Goal: Task Accomplishment & Management: Manage account settings

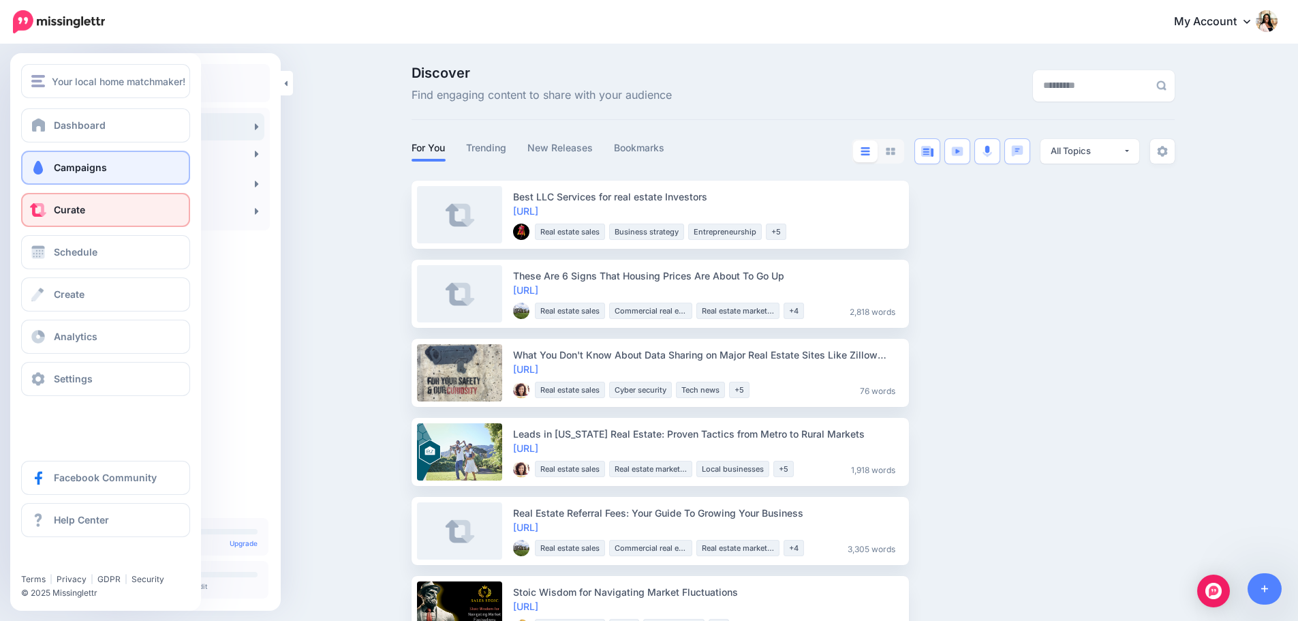
click at [84, 169] on span "Campaigns" at bounding box center [80, 167] width 53 height 12
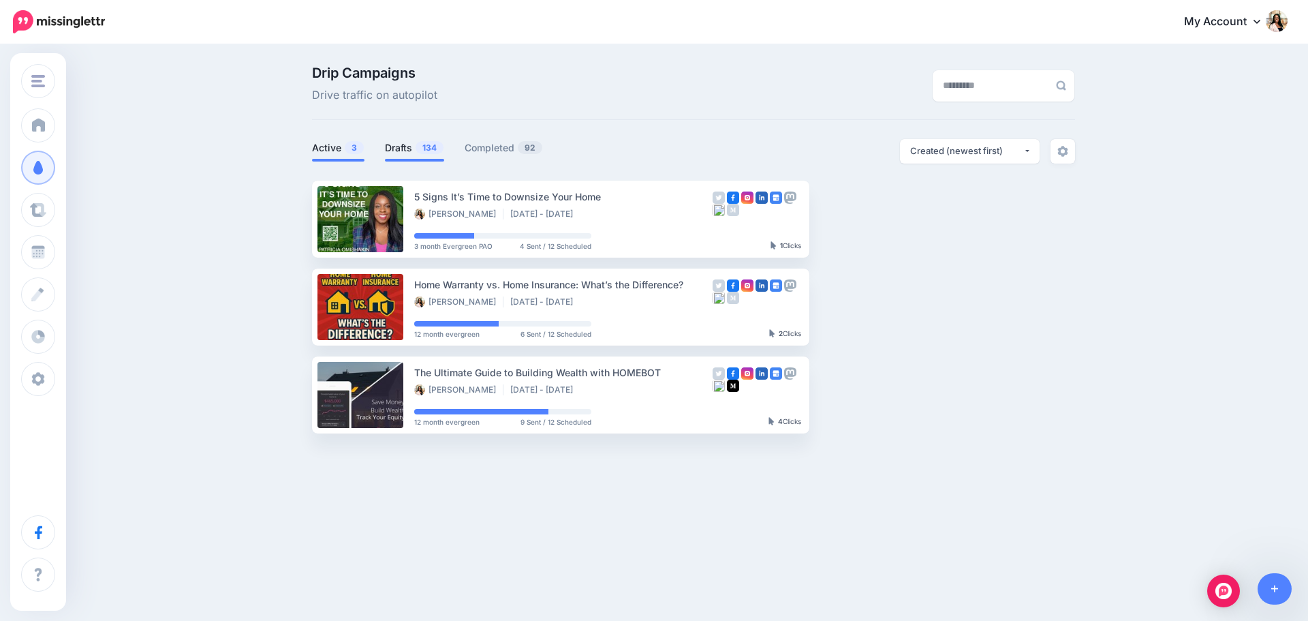
click at [413, 149] on link "Drafts 134" at bounding box center [414, 148] width 59 height 16
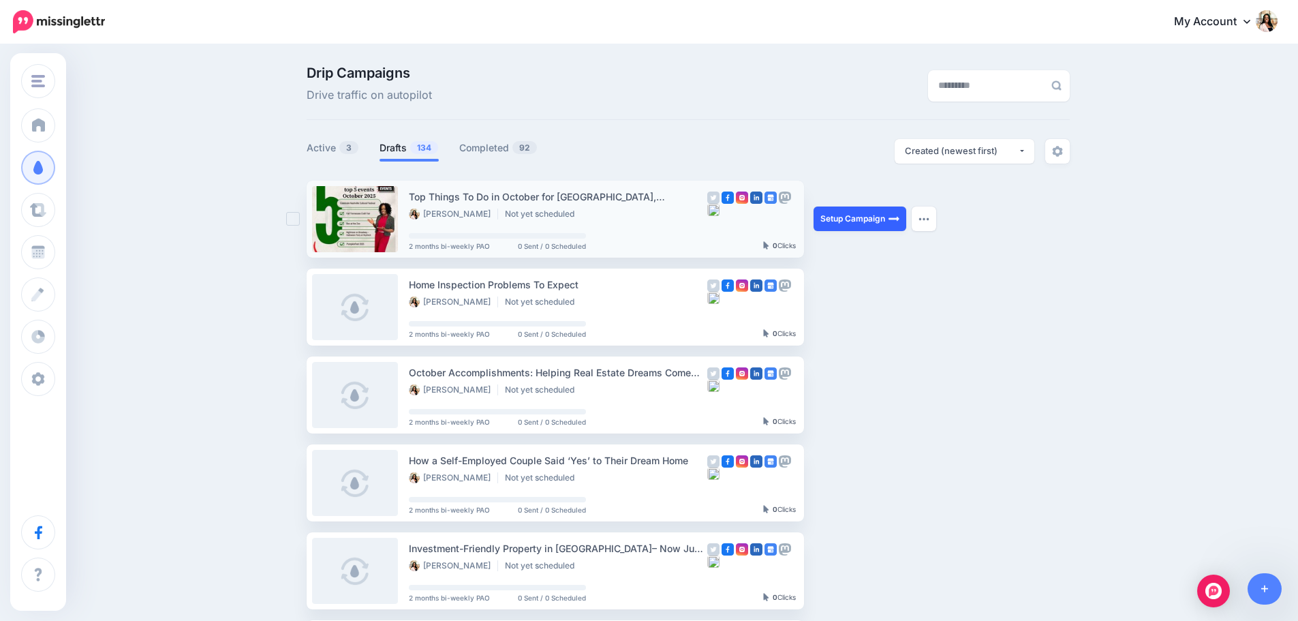
click at [848, 216] on link "Setup Campaign" at bounding box center [859, 218] width 93 height 25
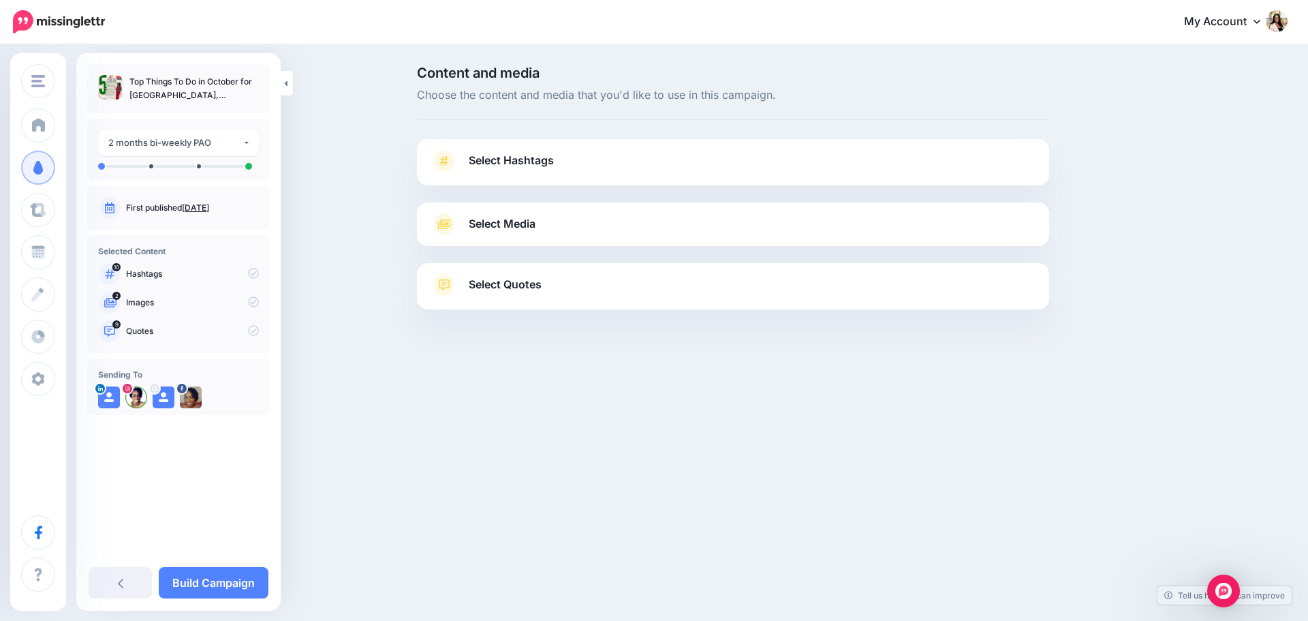
click at [530, 159] on span "Select Hashtags" at bounding box center [511, 160] width 85 height 18
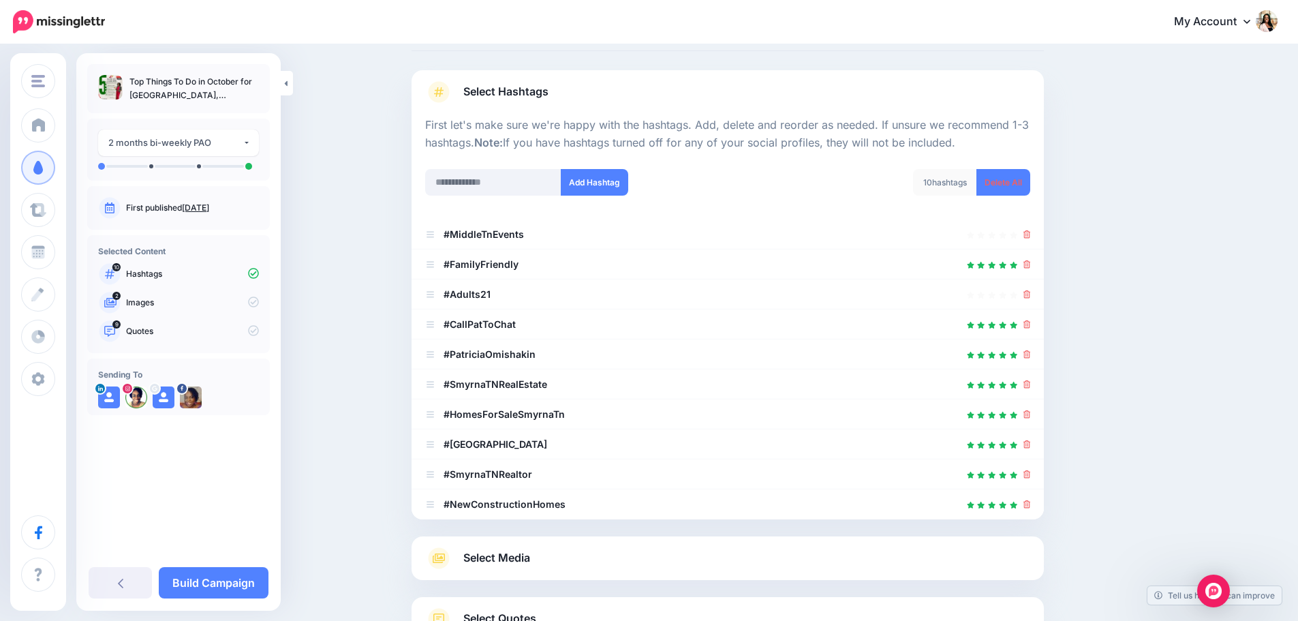
scroll to position [114, 0]
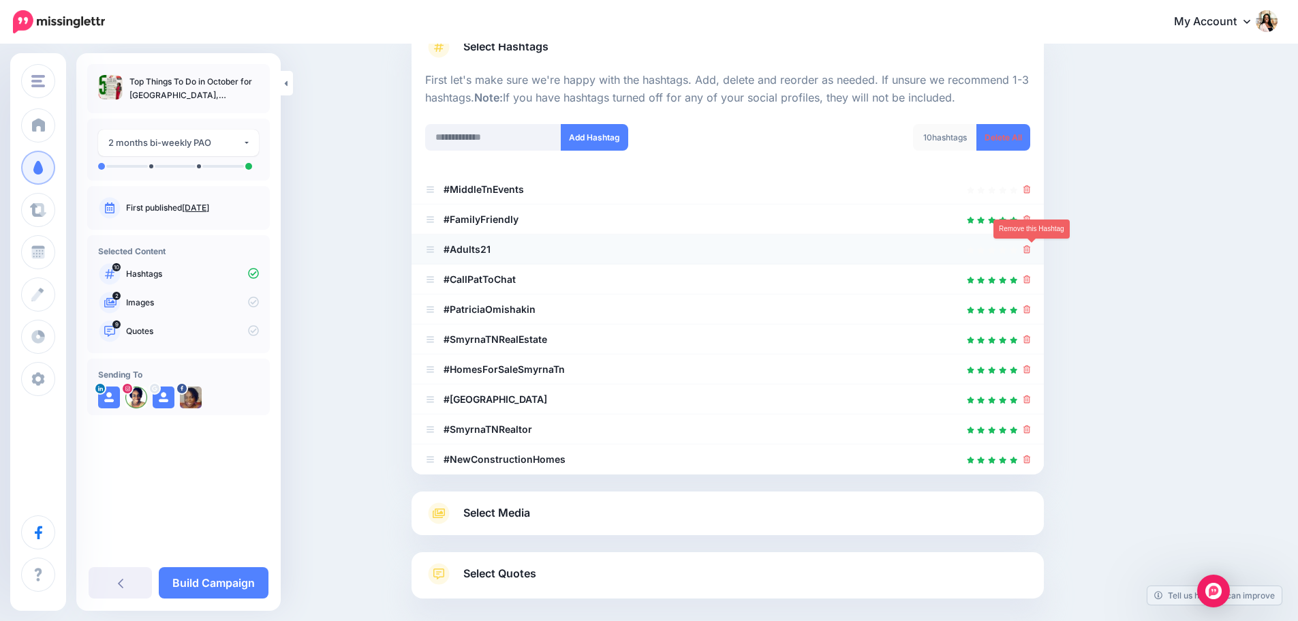
click at [1030, 251] on icon at bounding box center [1026, 249] width 7 height 8
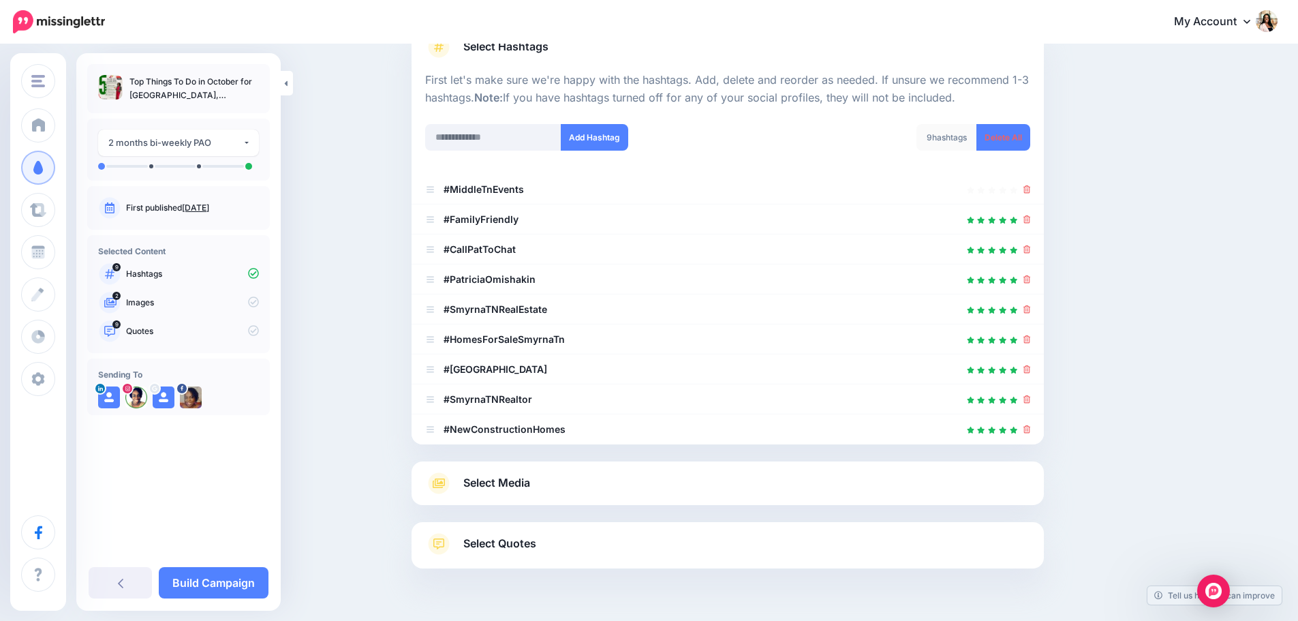
click at [516, 484] on span "Select Media" at bounding box center [496, 482] width 67 height 18
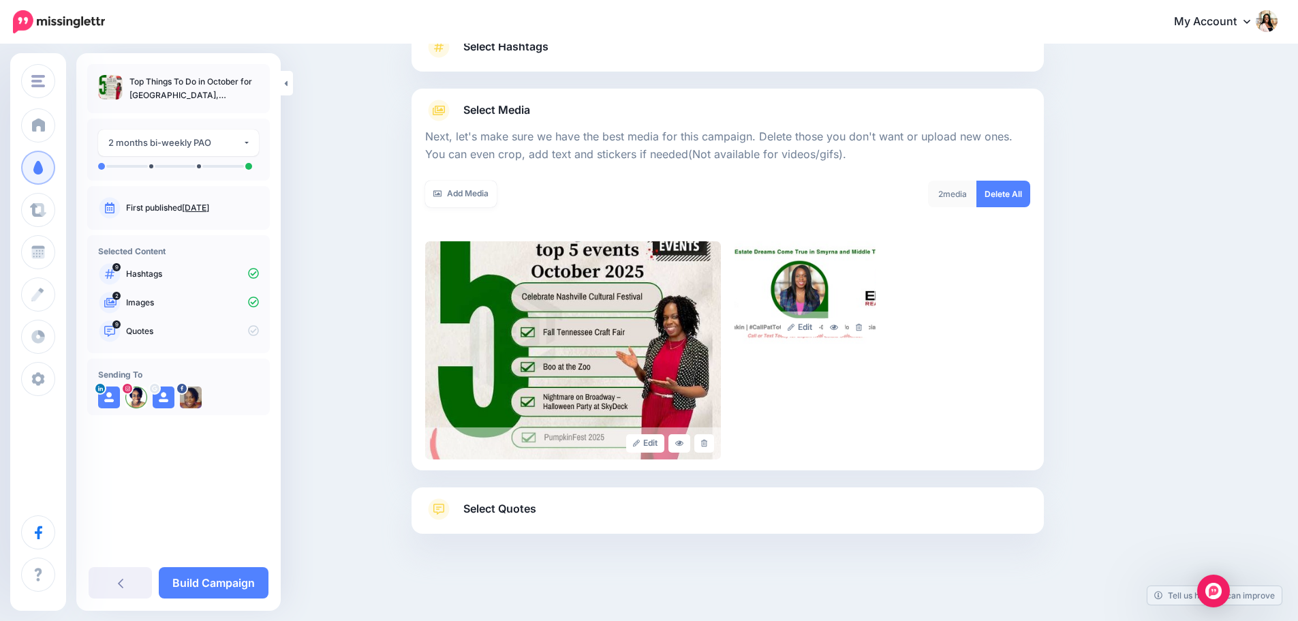
click at [518, 503] on span "Select Quotes" at bounding box center [499, 508] width 73 height 18
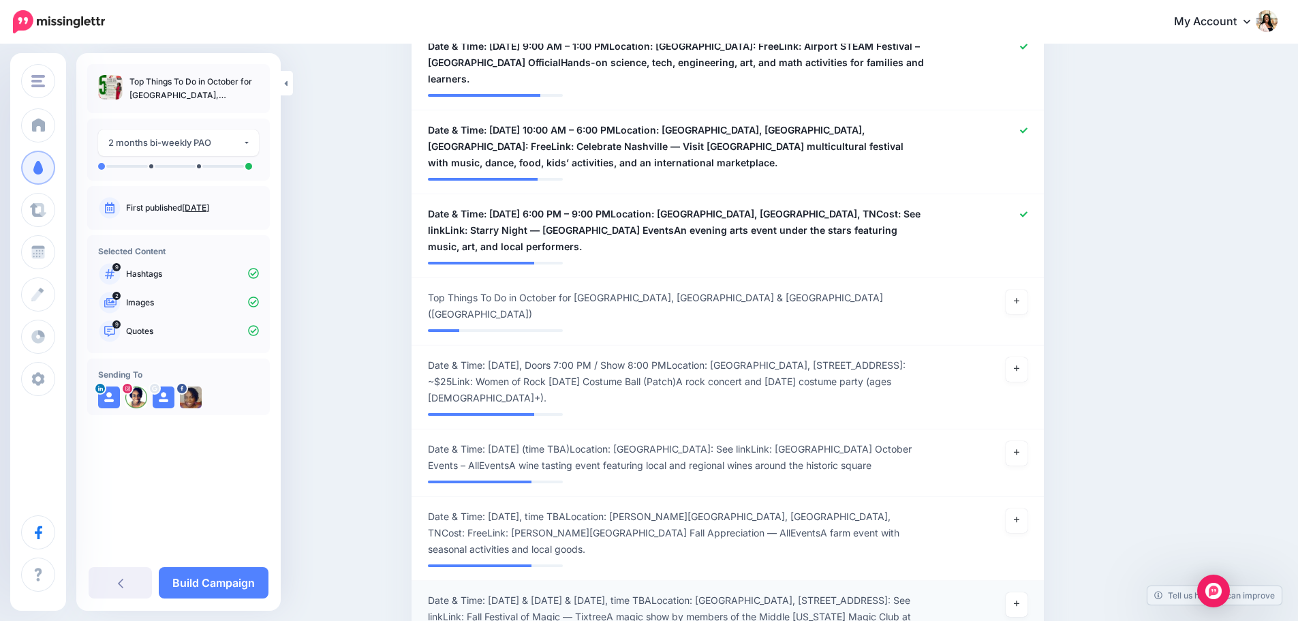
scroll to position [1022, 0]
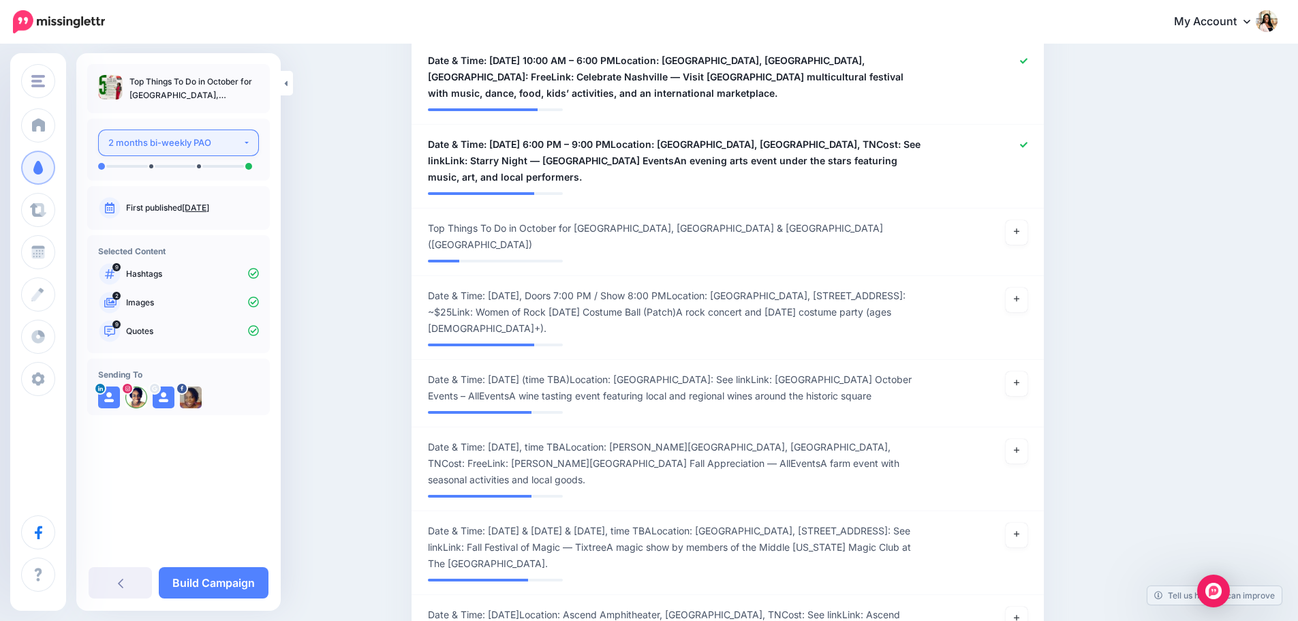
click at [226, 144] on div "2 months bi-weekly PAO" at bounding box center [175, 143] width 134 height 16
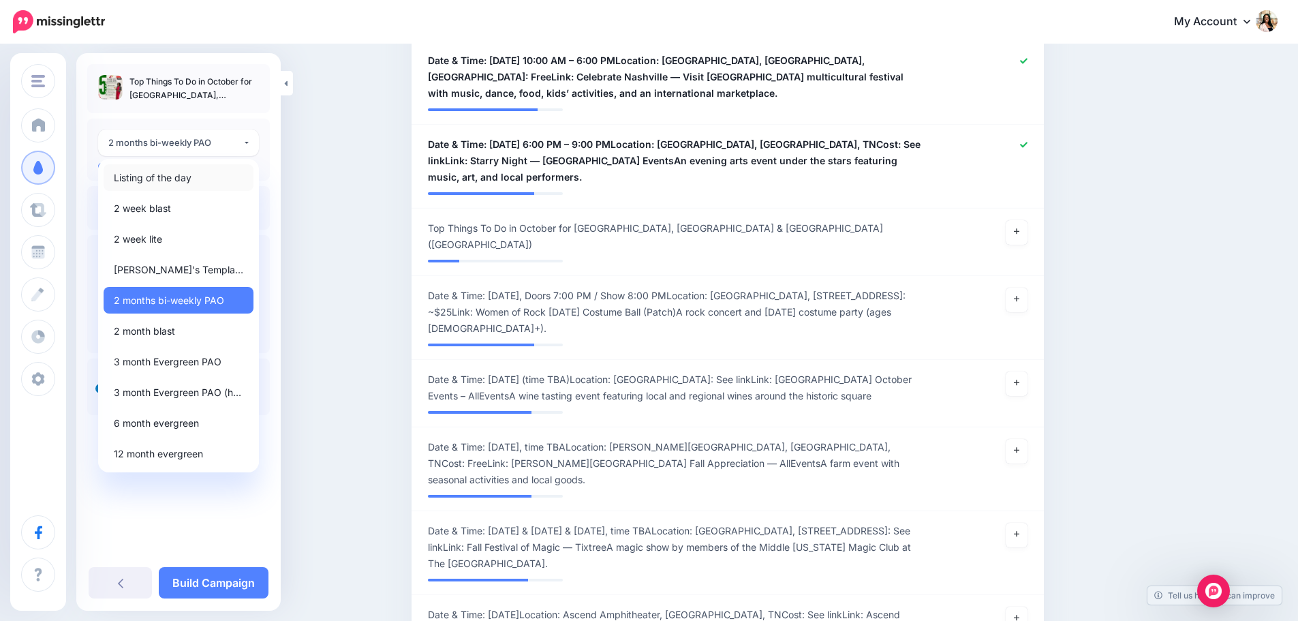
click at [202, 180] on link "Listing of the day" at bounding box center [179, 177] width 150 height 27
select select "******"
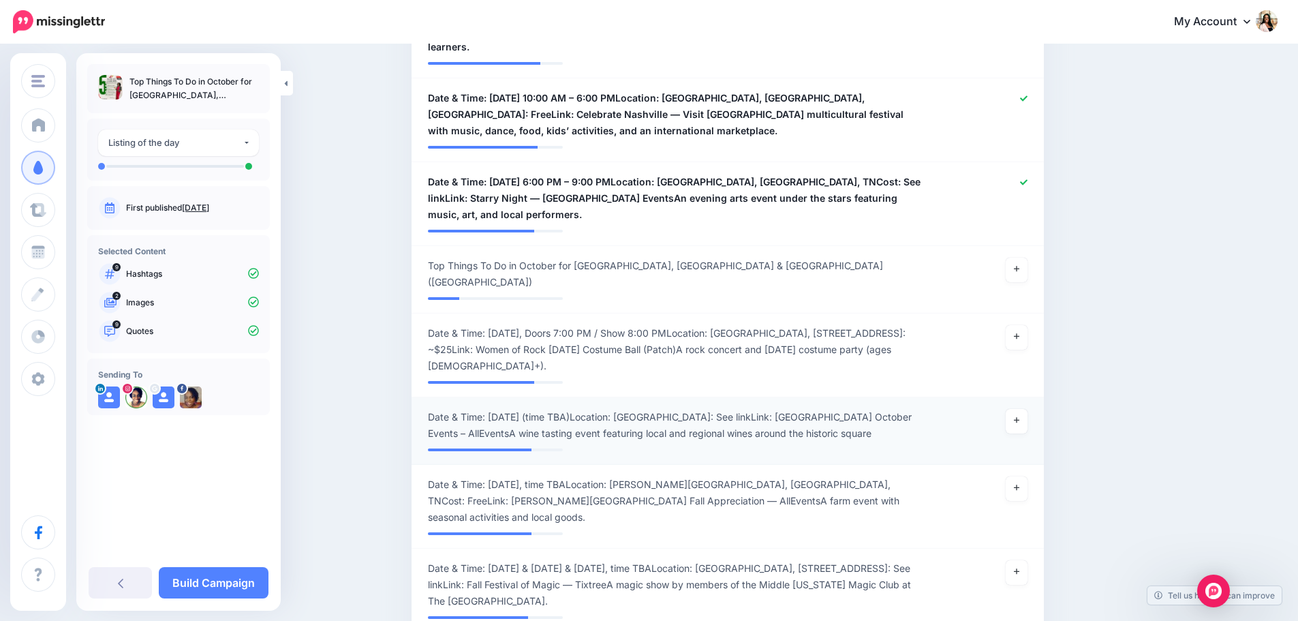
scroll to position [1038, 0]
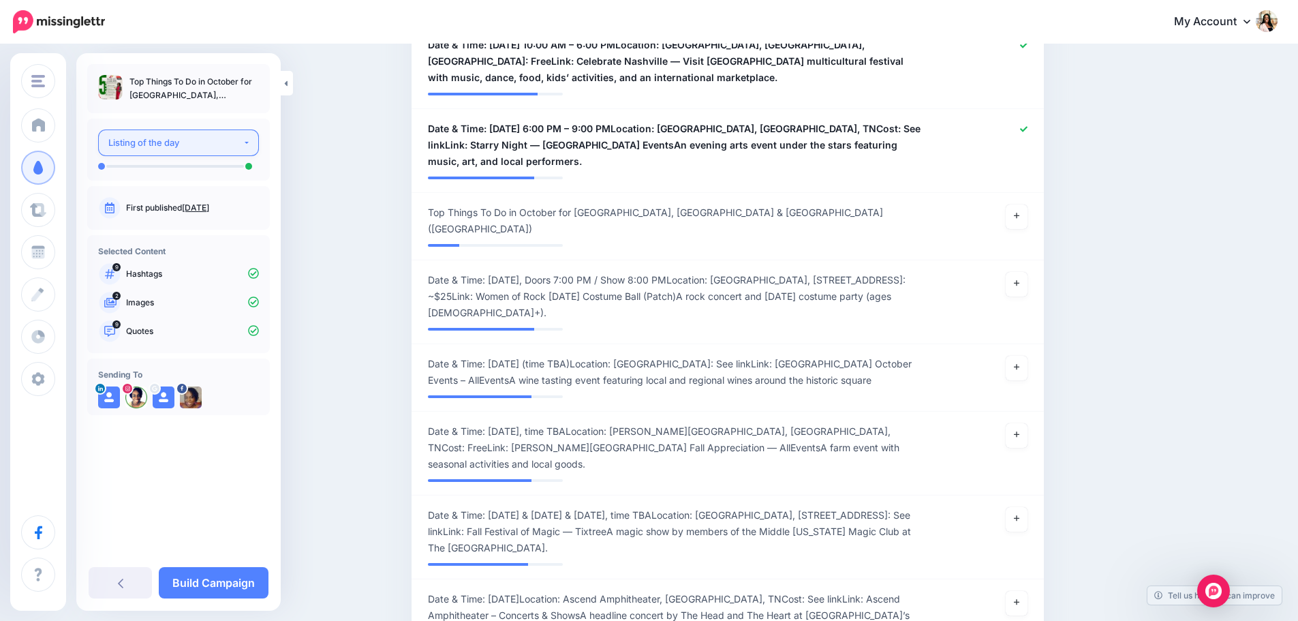
click at [249, 147] on button "Listing of the day" at bounding box center [178, 142] width 161 height 27
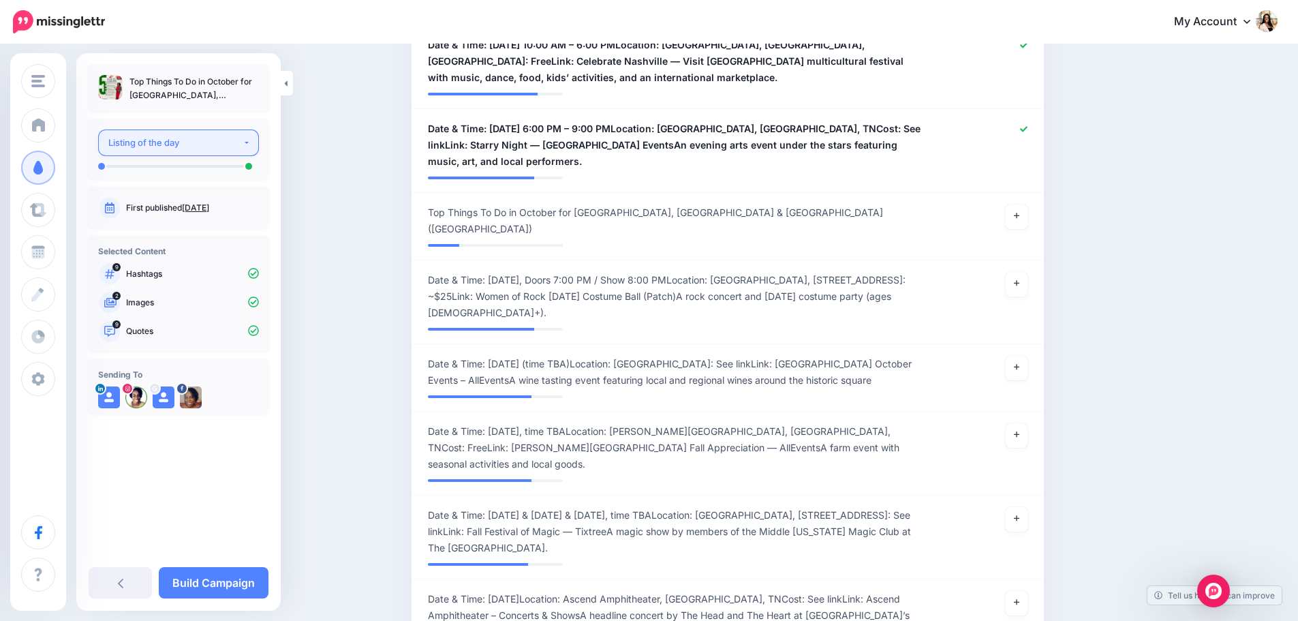
click at [214, 144] on div "Listing of the day" at bounding box center [175, 143] width 134 height 16
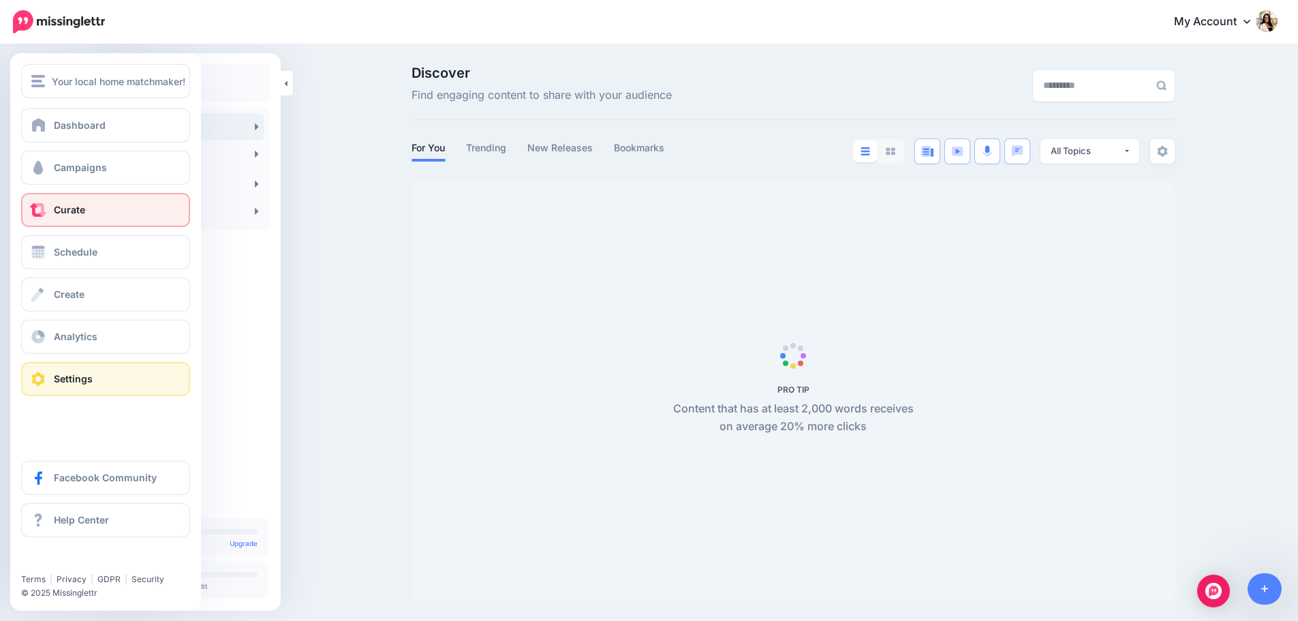
click at [100, 381] on link "Settings" at bounding box center [105, 379] width 169 height 34
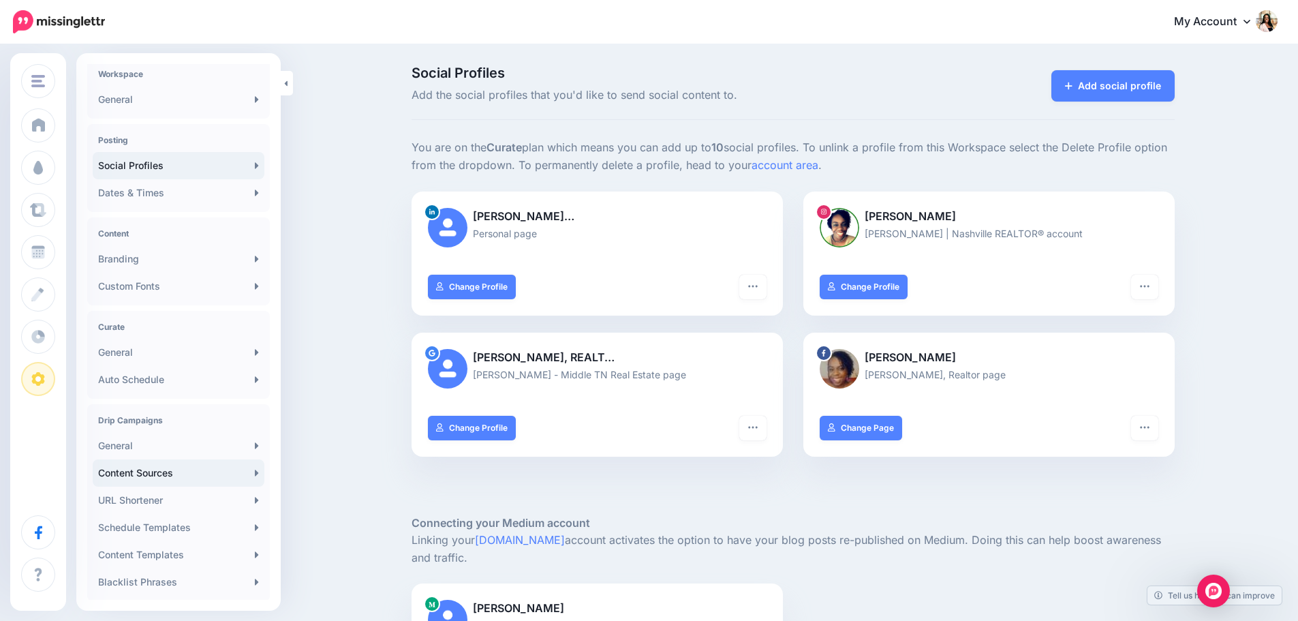
scroll to position [114, 0]
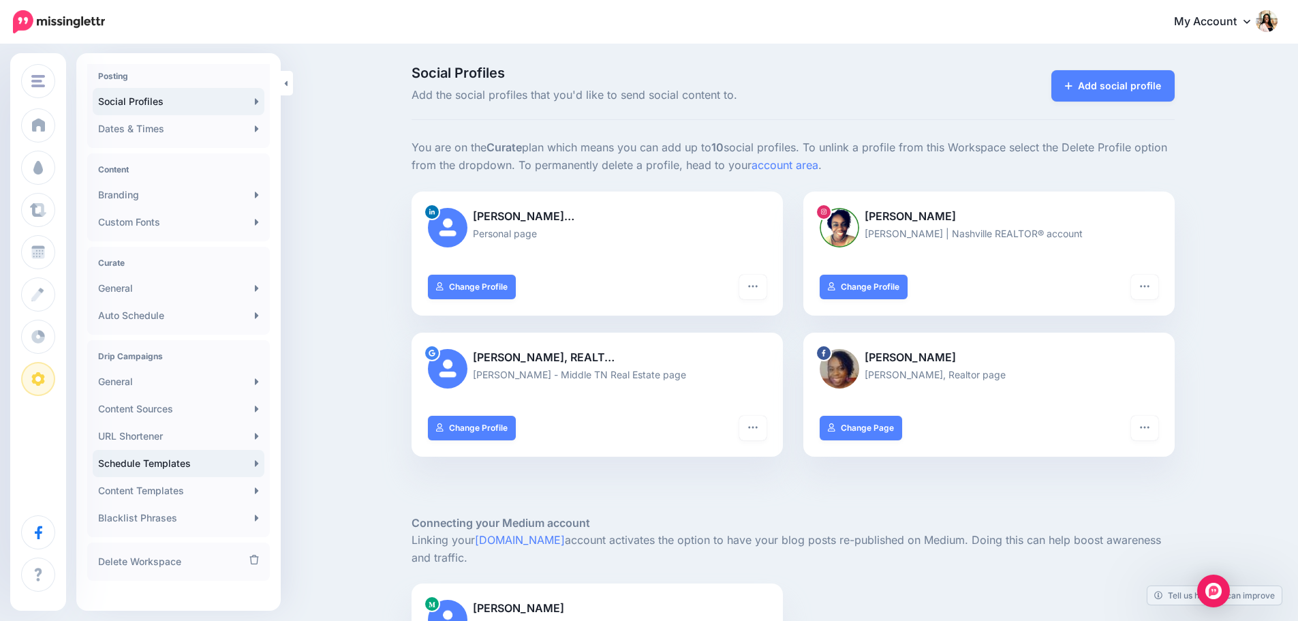
click at [194, 463] on link "Schedule Templates" at bounding box center [179, 463] width 172 height 27
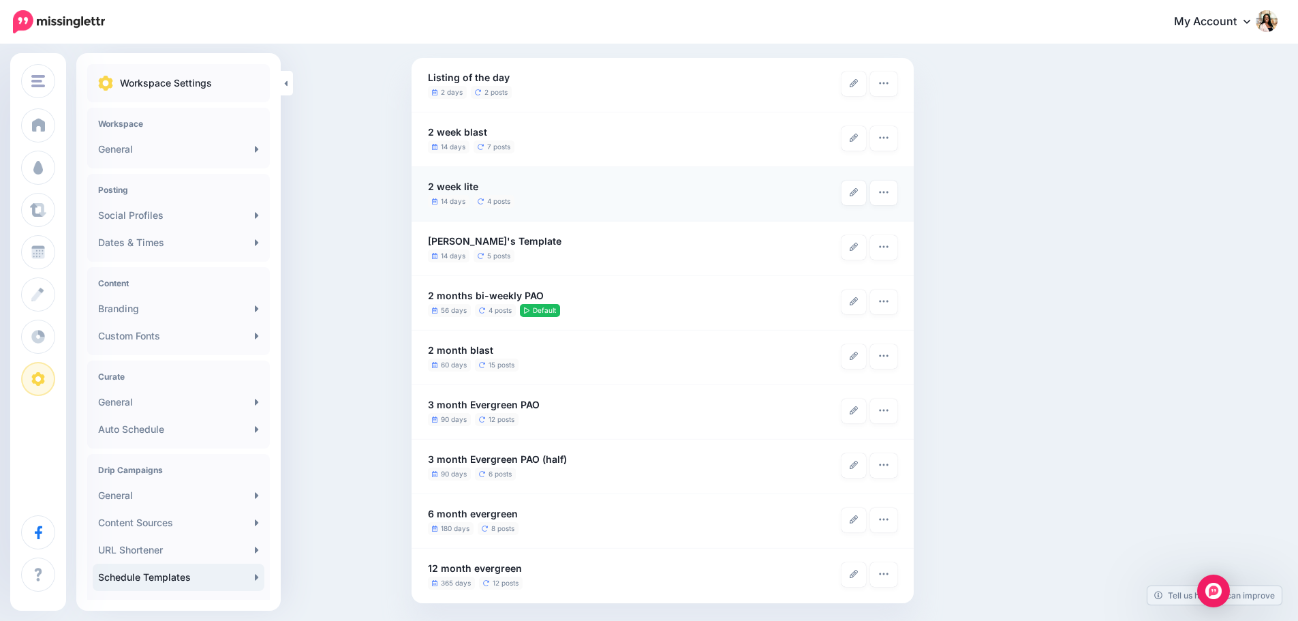
scroll to position [136, 0]
click at [886, 139] on icon "button" at bounding box center [883, 134] width 11 height 11
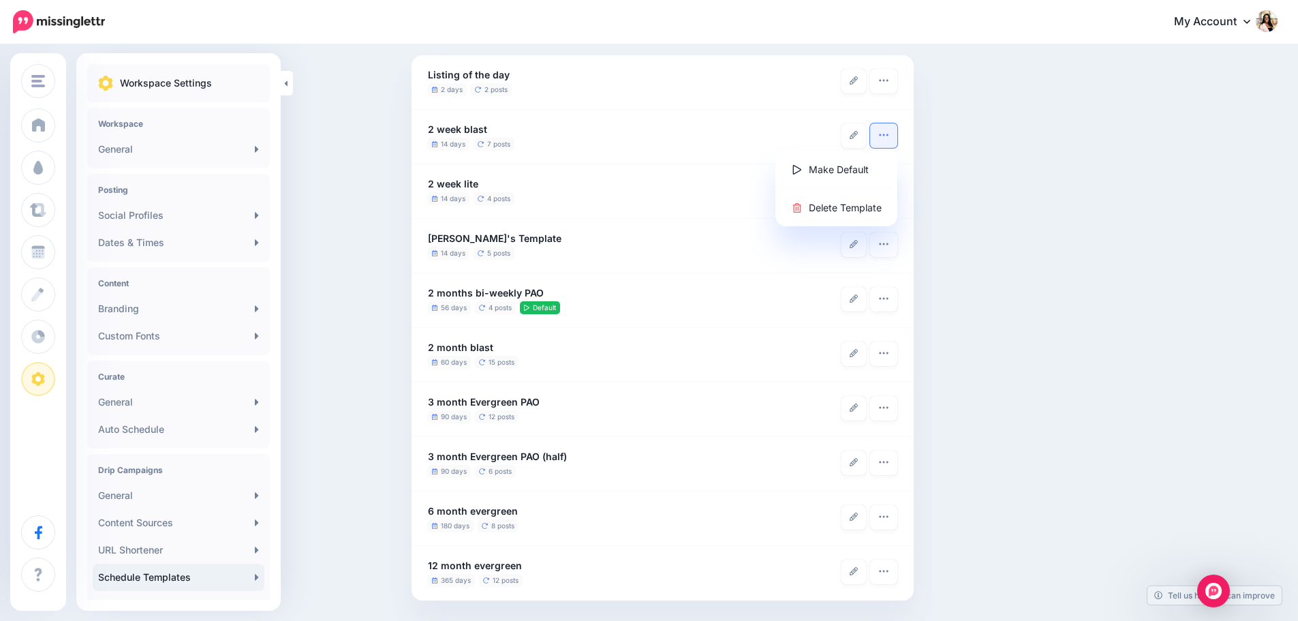
click at [1008, 159] on div "By default a Drip Campaign lasts for 12 months and is made up of 9 social posts…" at bounding box center [792, 301] width 783 height 597
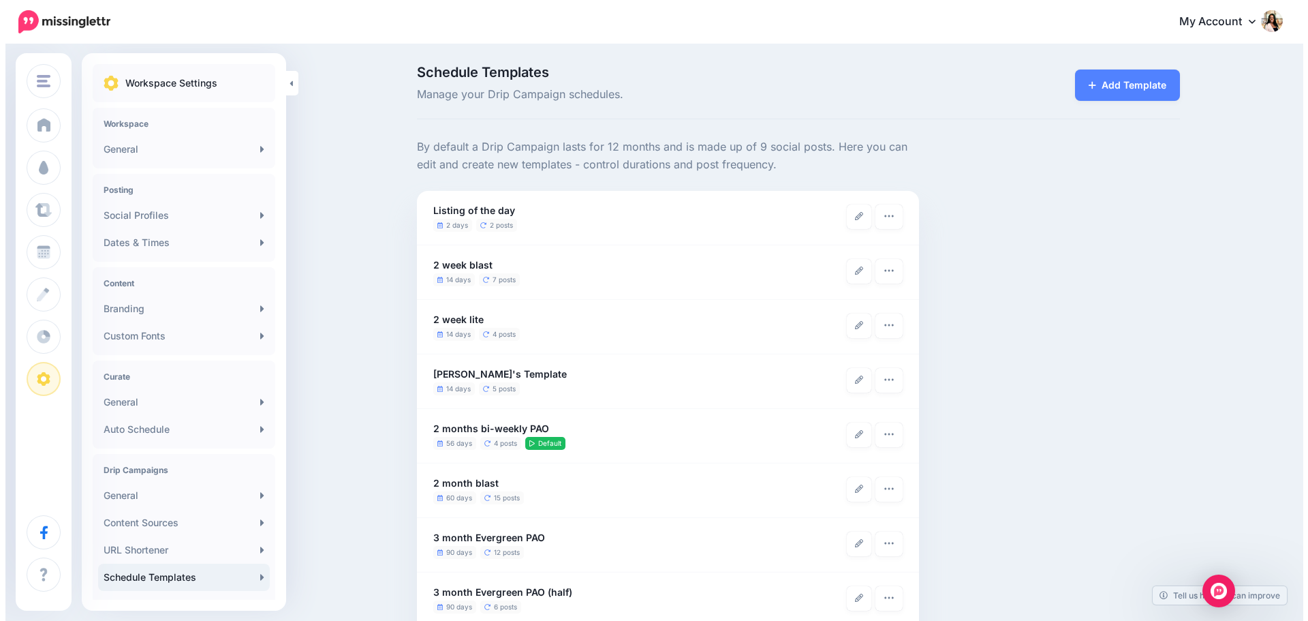
scroll to position [0, 0]
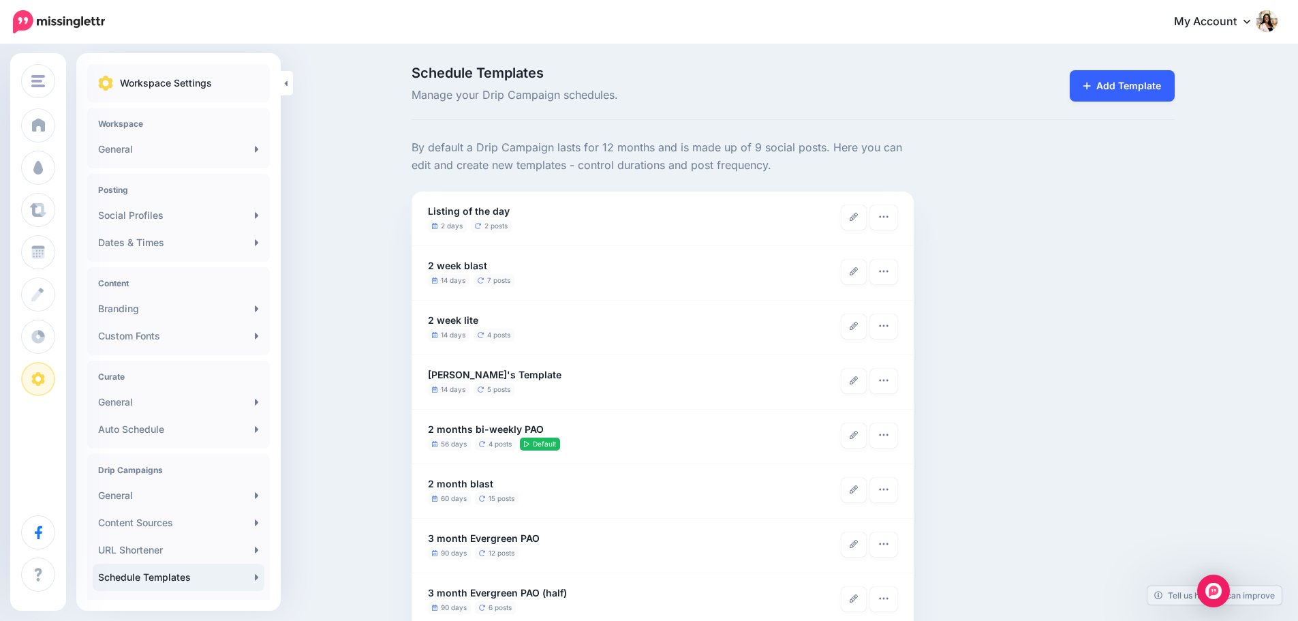
click at [1107, 90] on link "Add Template" at bounding box center [1122, 85] width 105 height 31
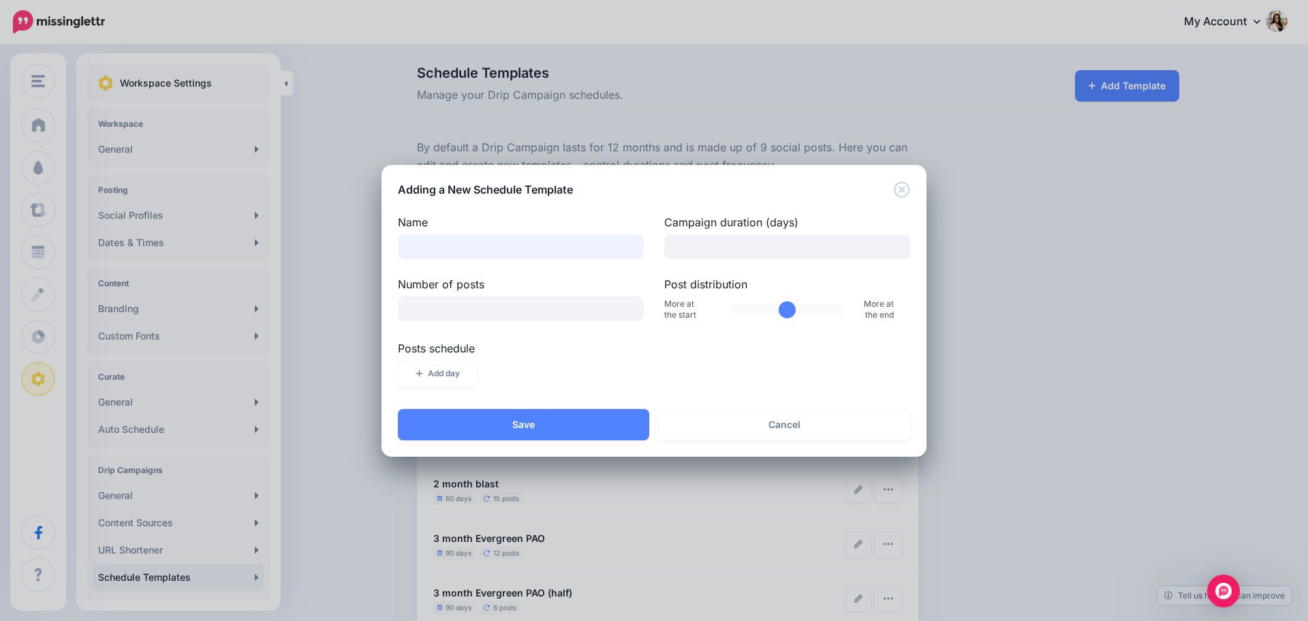
click at [589, 245] on input "Name" at bounding box center [521, 246] width 246 height 25
type input "**********"
click at [713, 240] on input "Campaign duration (days)" at bounding box center [787, 246] width 246 height 25
type input "**"
click at [573, 308] on input "Number of posts" at bounding box center [521, 308] width 246 height 25
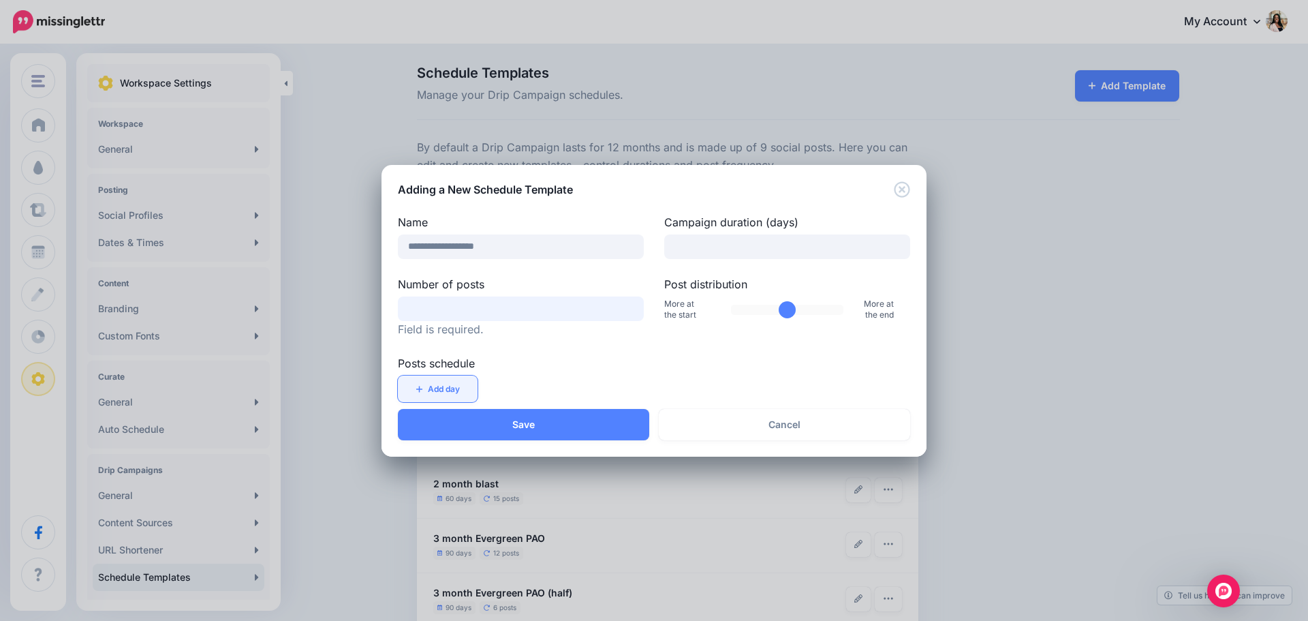
type input "*"
click at [446, 390] on div "Add day" at bounding box center [653, 377] width 519 height 35
click at [508, 374] on div "Day 8" at bounding box center [524, 373] width 59 height 16
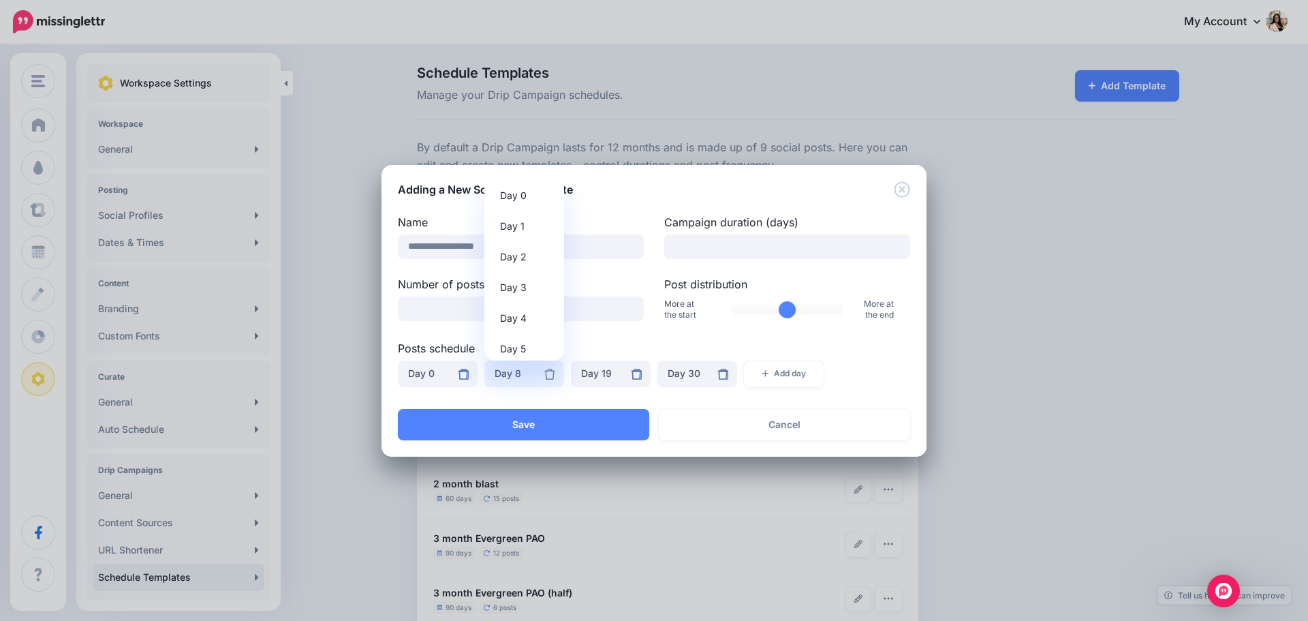
scroll to position [59, 0]
click at [522, 346] on span "Day 7" at bounding box center [513, 351] width 26 height 16
click at [607, 376] on div "Day 19" at bounding box center [610, 373] width 59 height 16
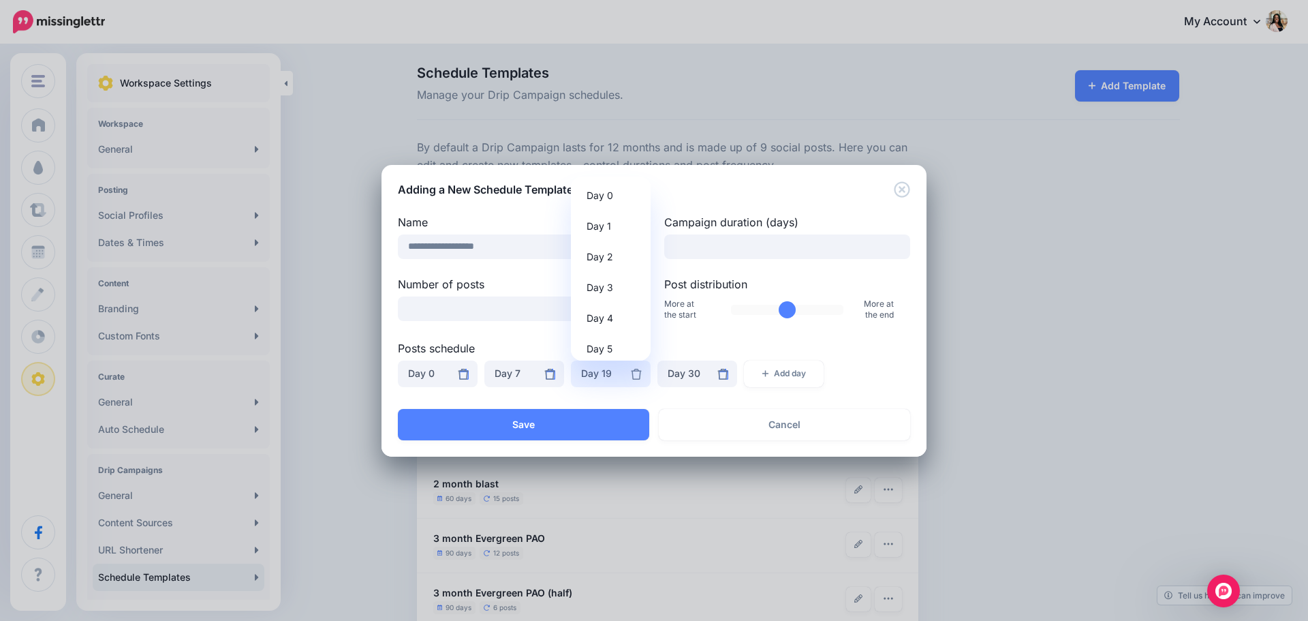
scroll to position [351, 0]
click at [601, 274] on span "Day 14" at bounding box center [602, 273] width 31 height 16
click at [688, 377] on div "Day 30" at bounding box center [697, 373] width 59 height 16
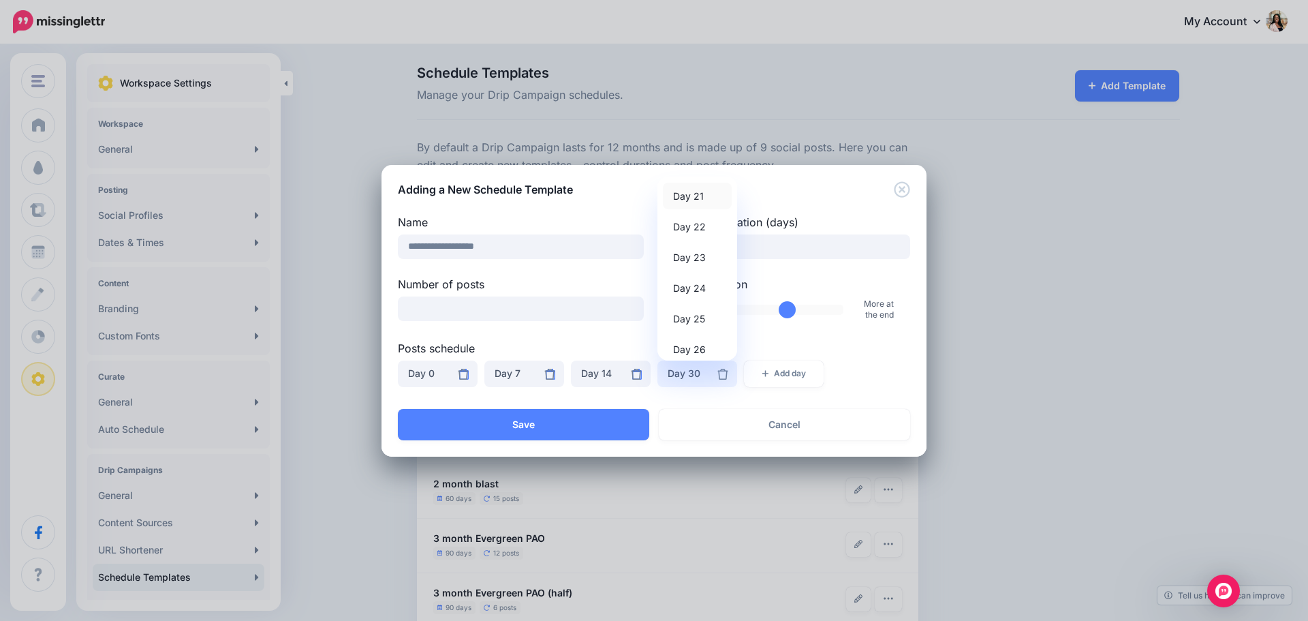
click at [683, 199] on span "Day 21" at bounding box center [688, 195] width 31 height 16
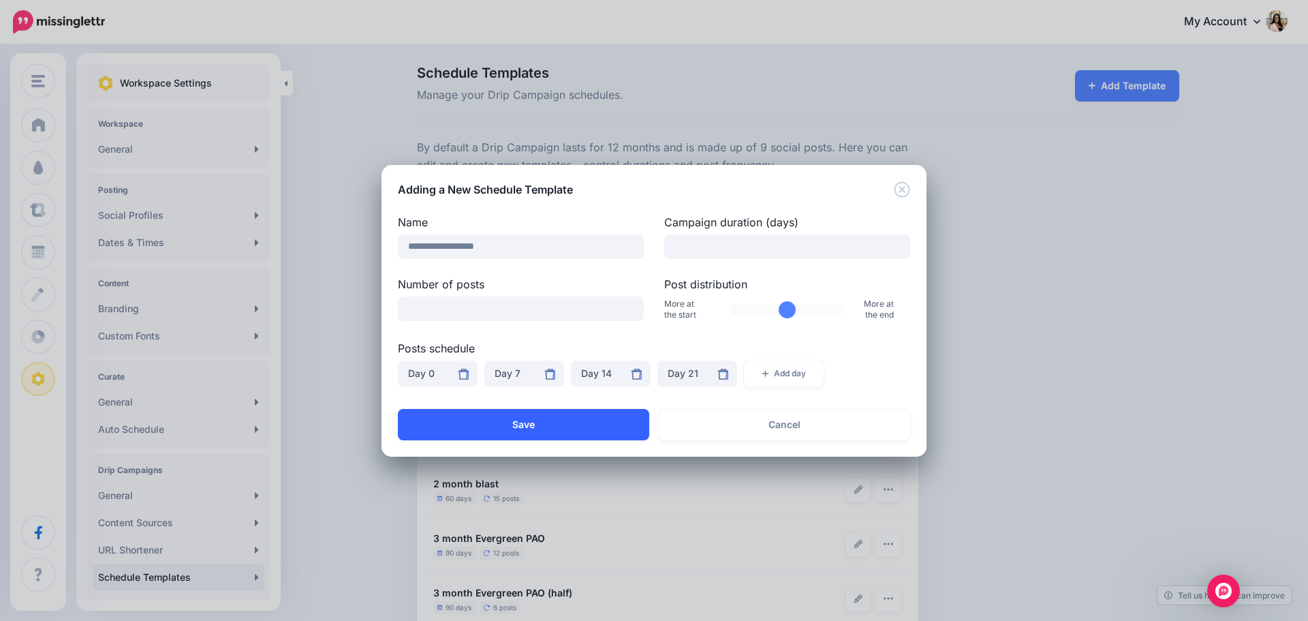
click at [504, 420] on button "Save" at bounding box center [523, 424] width 251 height 31
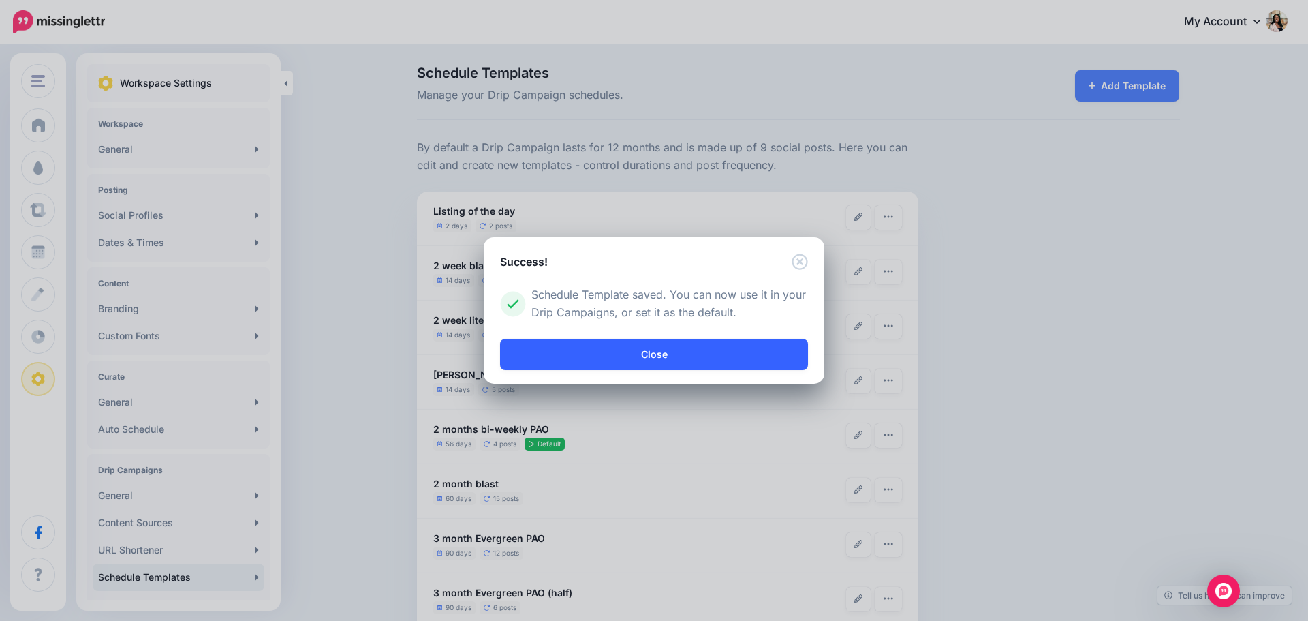
click at [667, 354] on link "Close" at bounding box center [654, 354] width 308 height 31
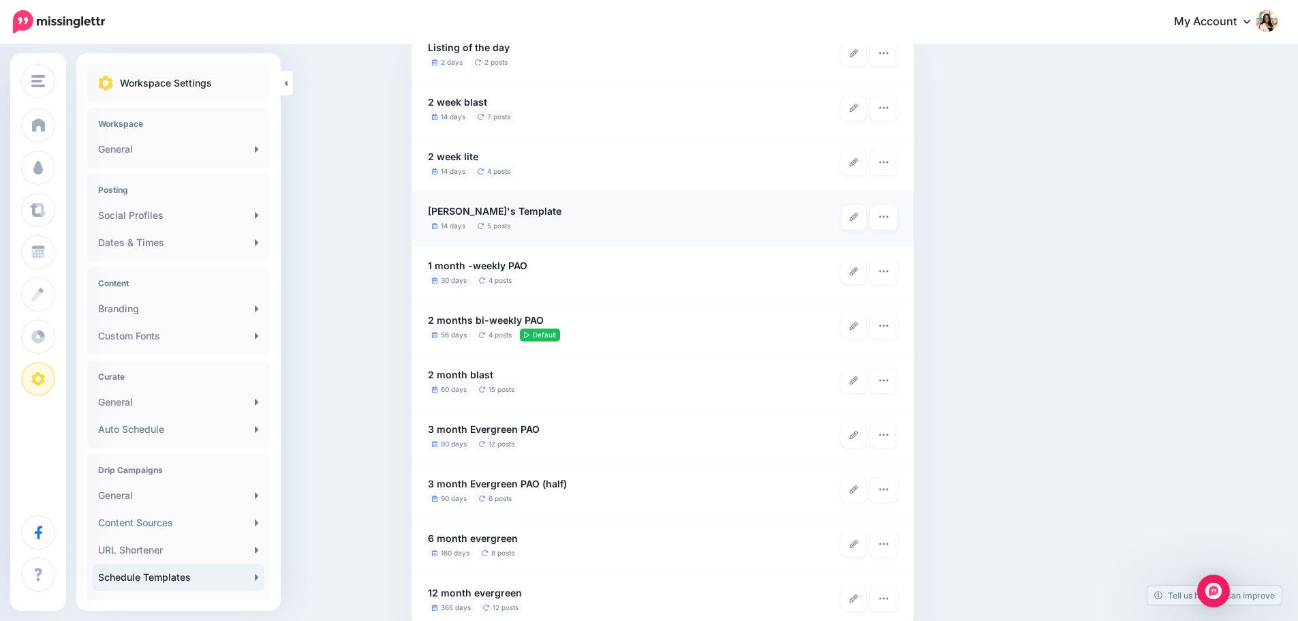
scroll to position [191, 0]
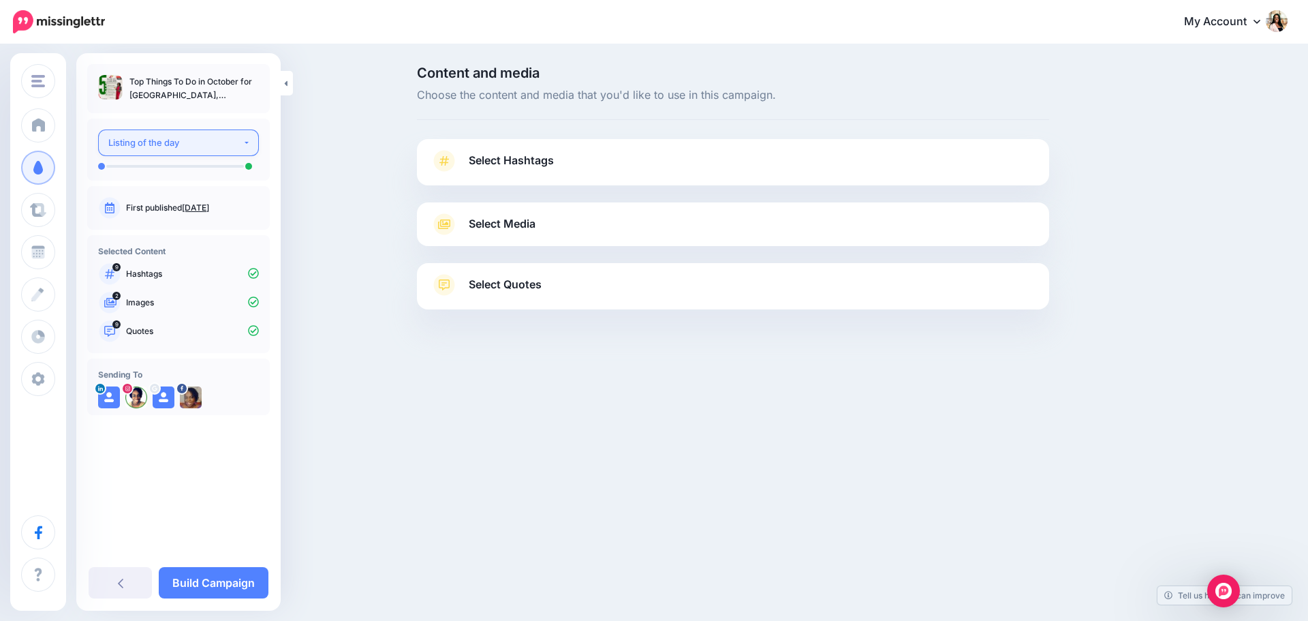
click at [251, 142] on button "Listing of the day" at bounding box center [178, 142] width 161 height 27
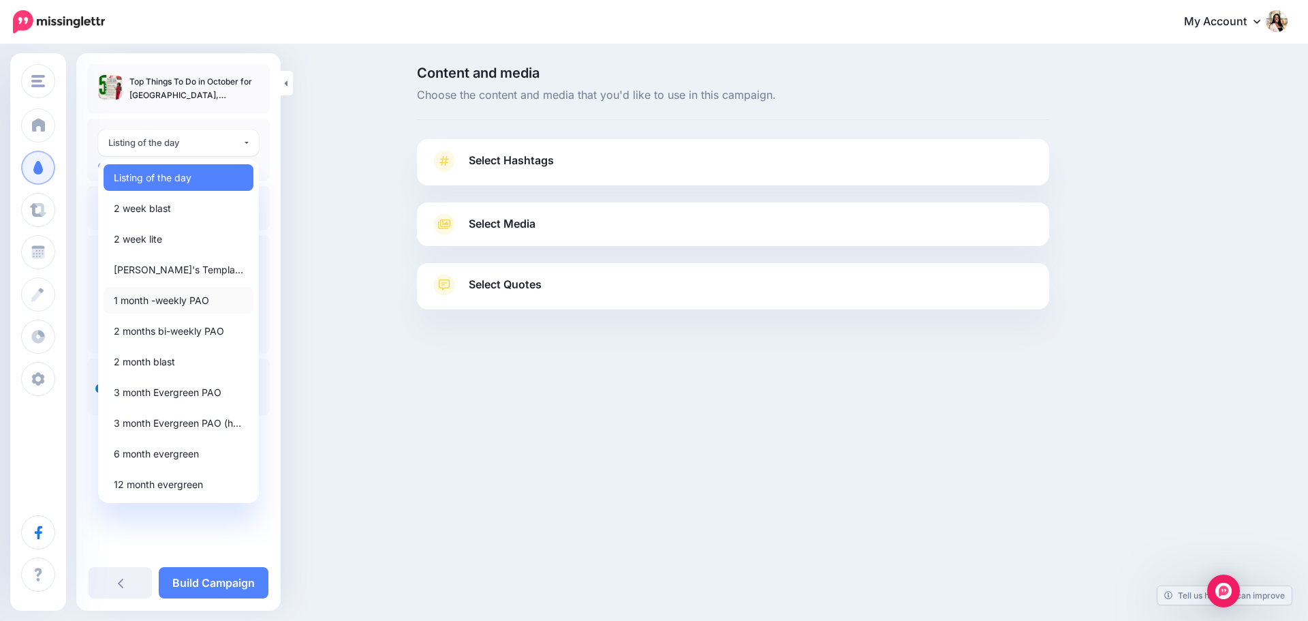
click at [187, 298] on span "1 month -weekly PAO" at bounding box center [161, 300] width 95 height 16
select select "******"
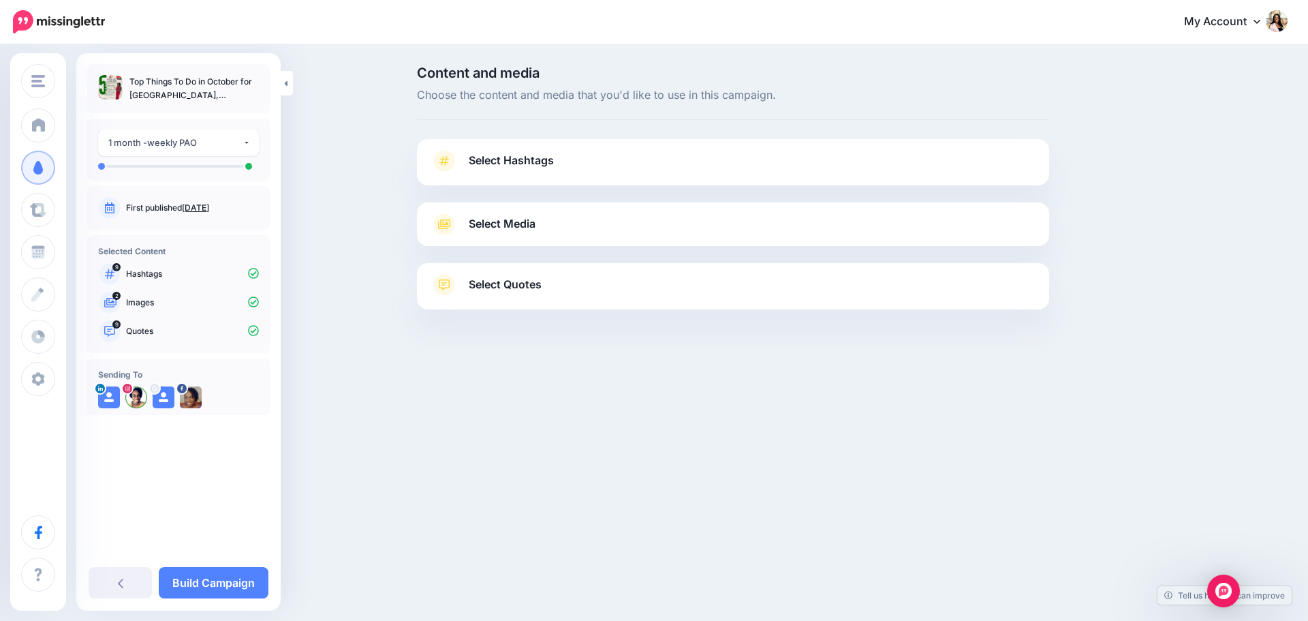
click at [469, 159] on span "Select Hashtags" at bounding box center [511, 160] width 85 height 18
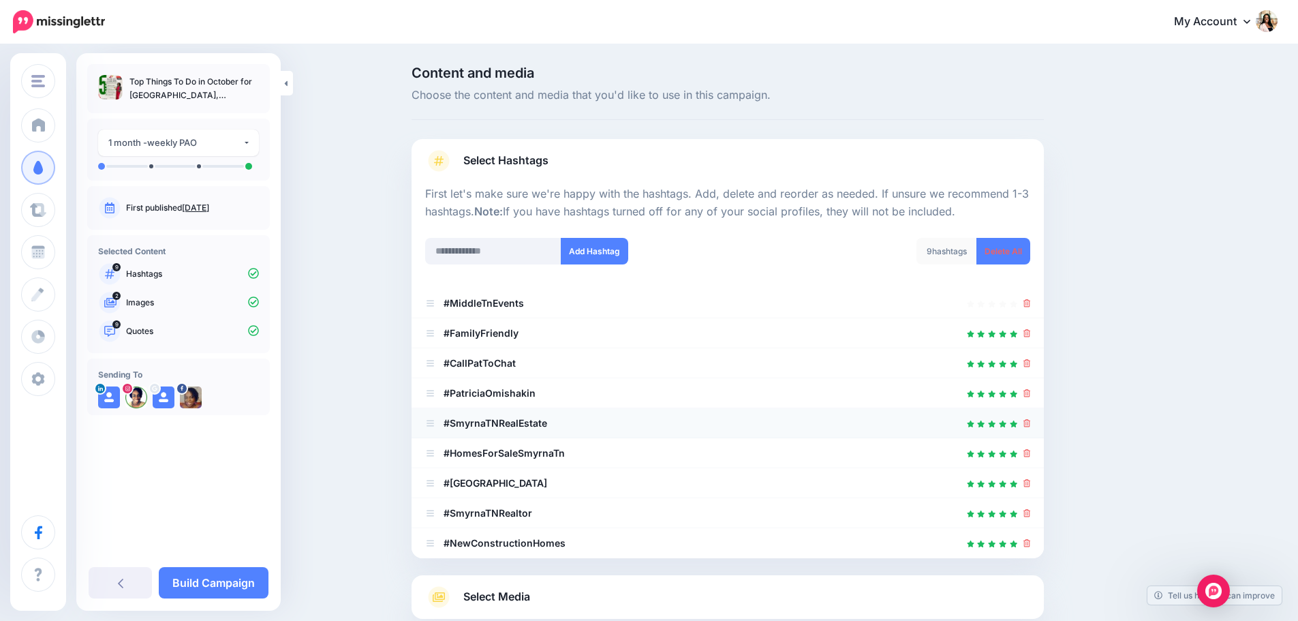
scroll to position [129, 0]
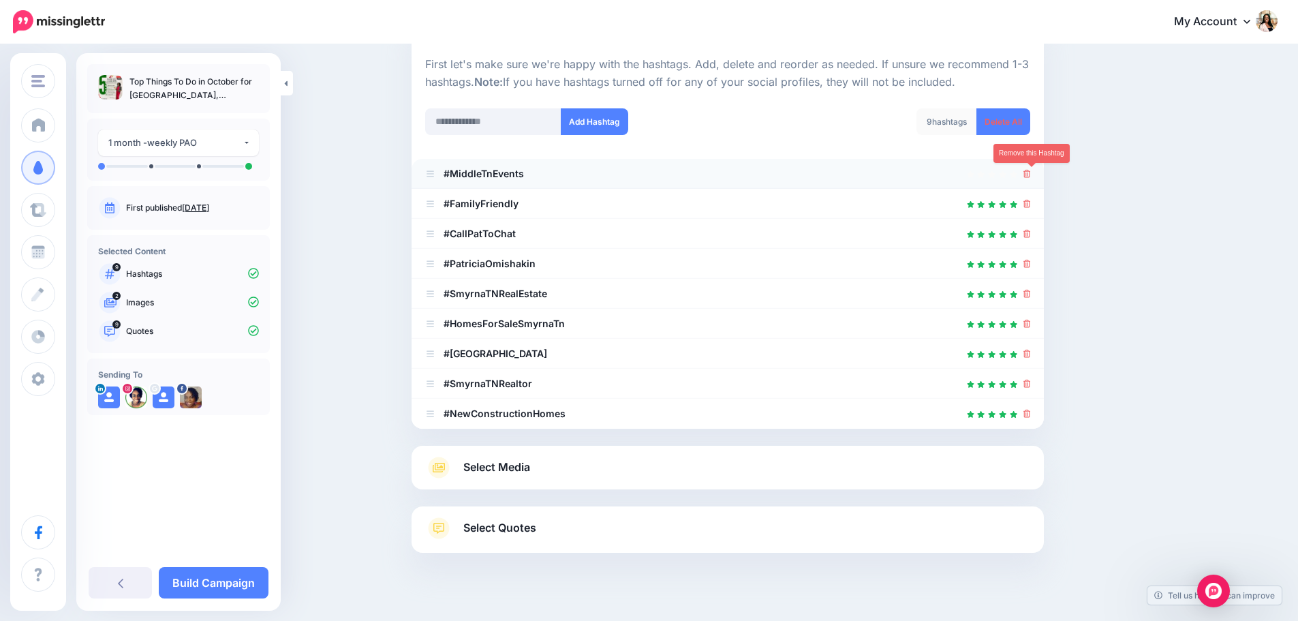
click at [1031, 171] on icon at bounding box center [1026, 174] width 7 height 8
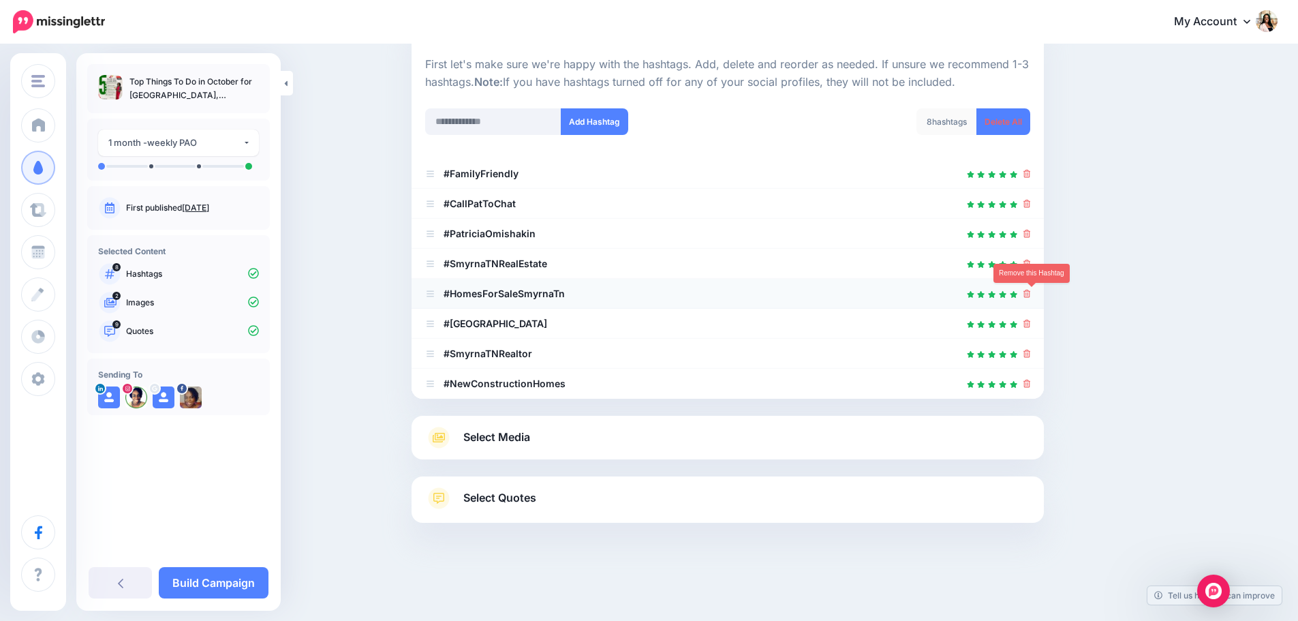
click at [1031, 294] on icon at bounding box center [1026, 294] width 7 height 8
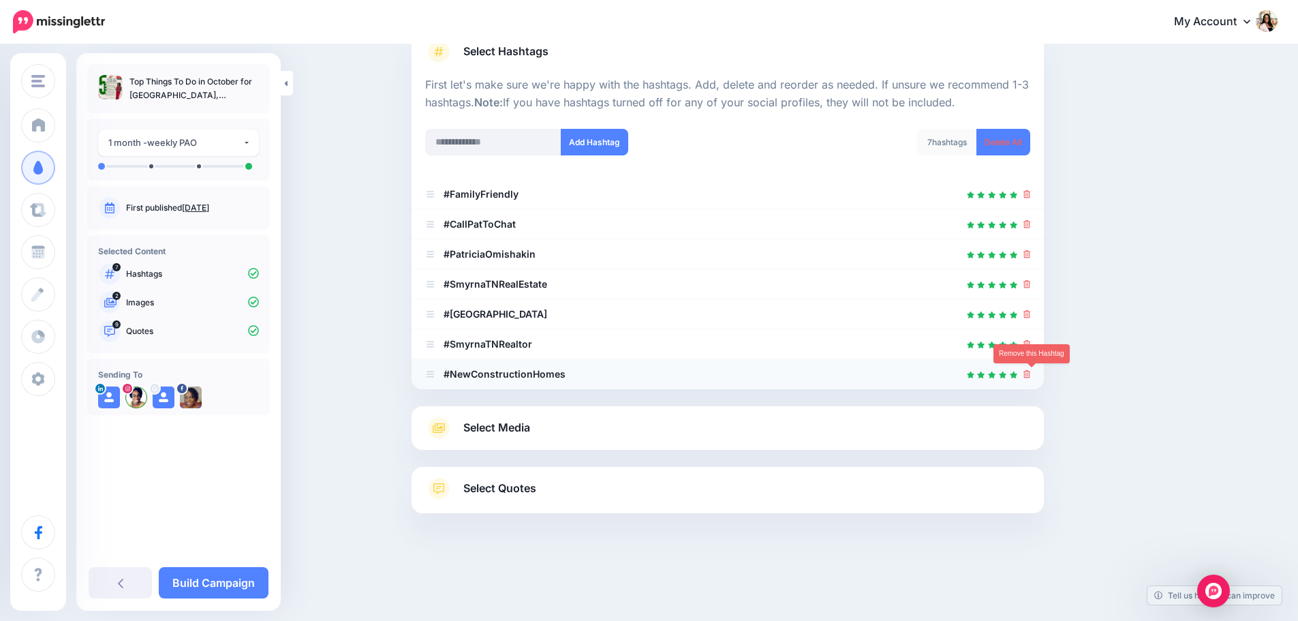
click at [1029, 375] on icon at bounding box center [1026, 374] width 7 height 8
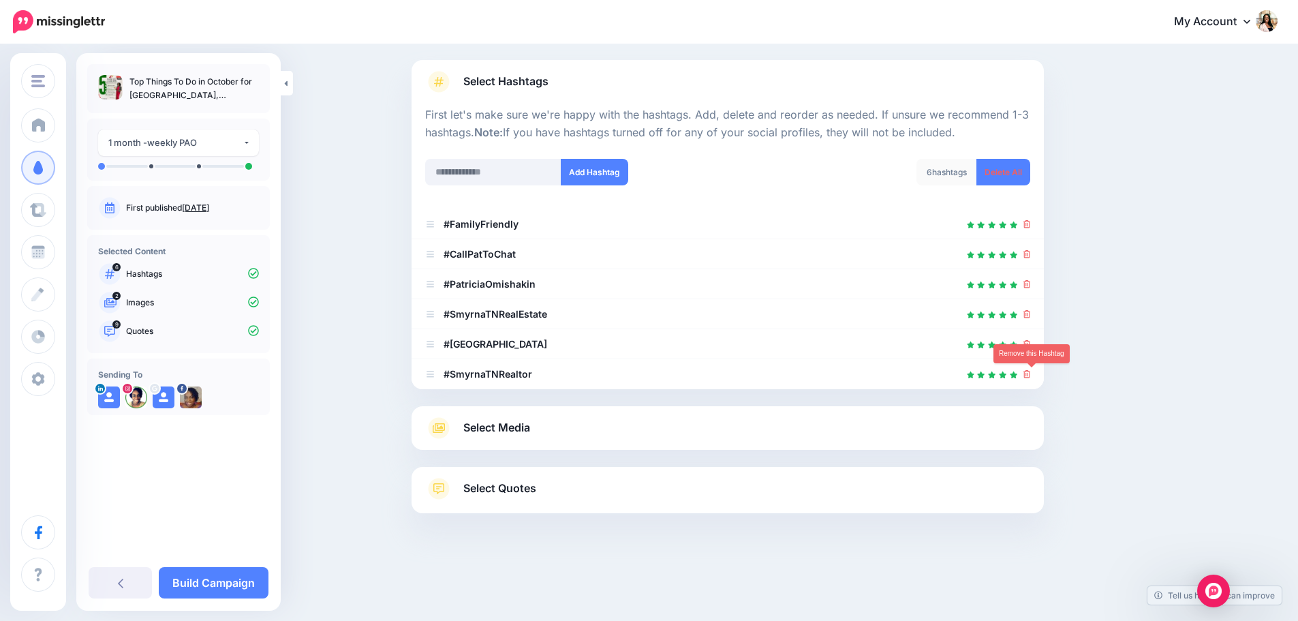
scroll to position [79, 0]
click at [495, 425] on span "Select Media" at bounding box center [496, 427] width 67 height 18
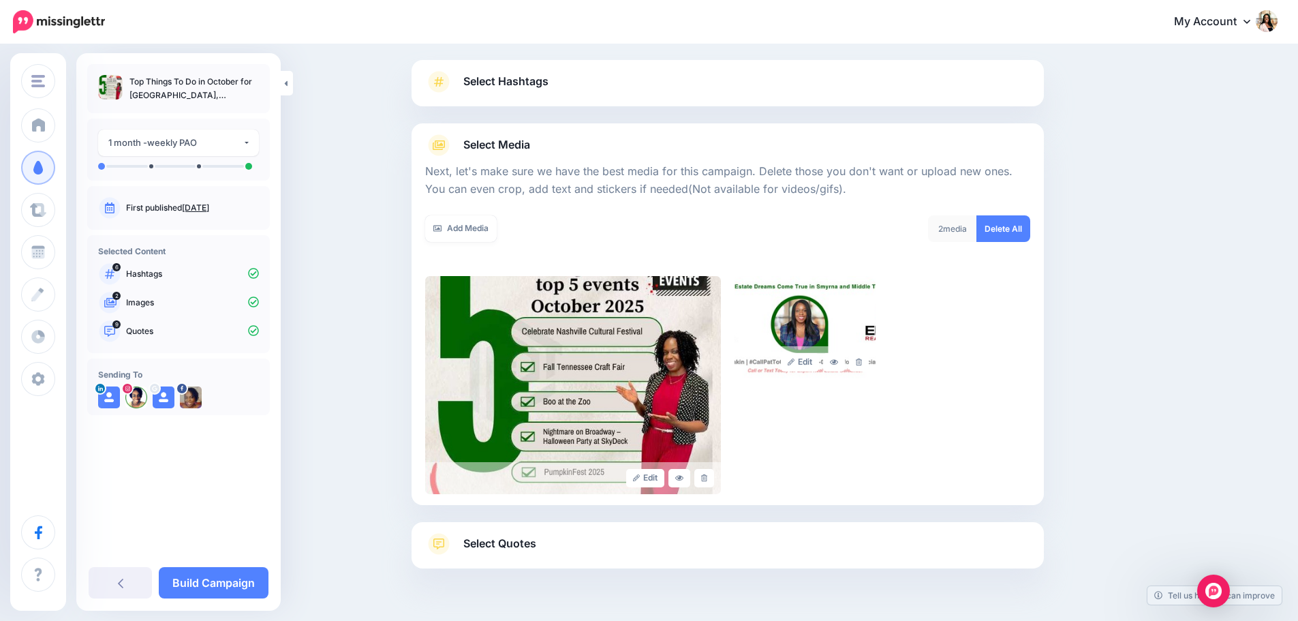
click at [488, 544] on span "Select Quotes" at bounding box center [499, 543] width 73 height 18
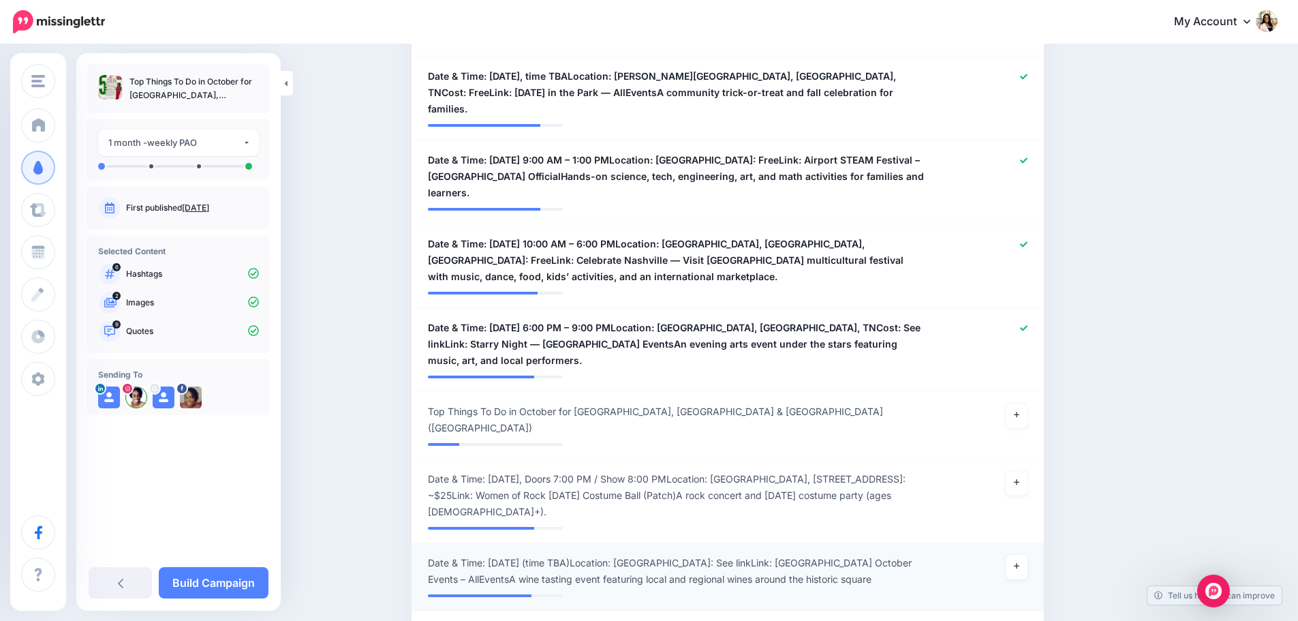
scroll to position [874, 0]
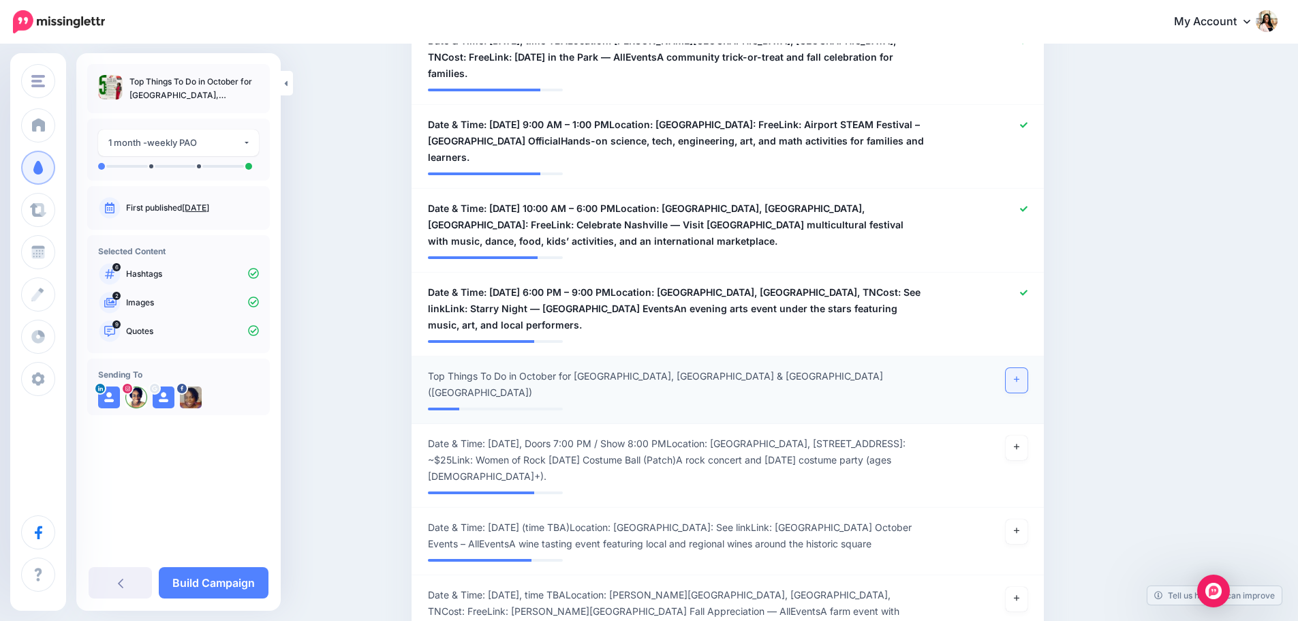
click at [1025, 368] on link at bounding box center [1016, 380] width 22 height 25
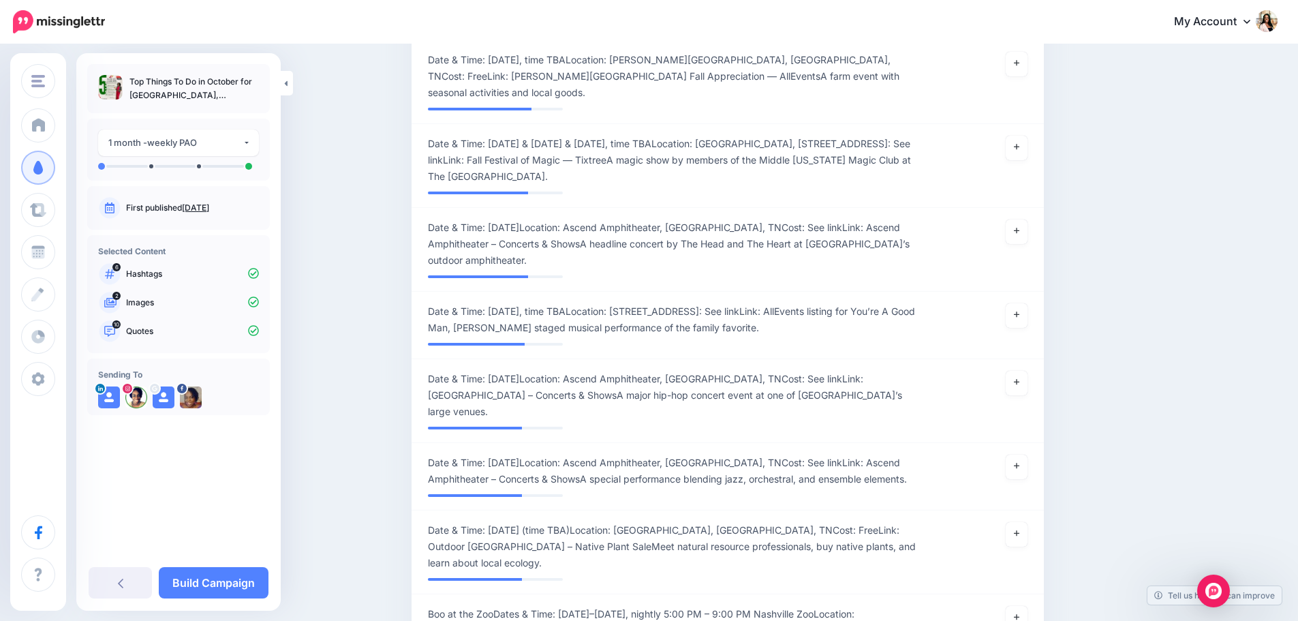
scroll to position [1441, 0]
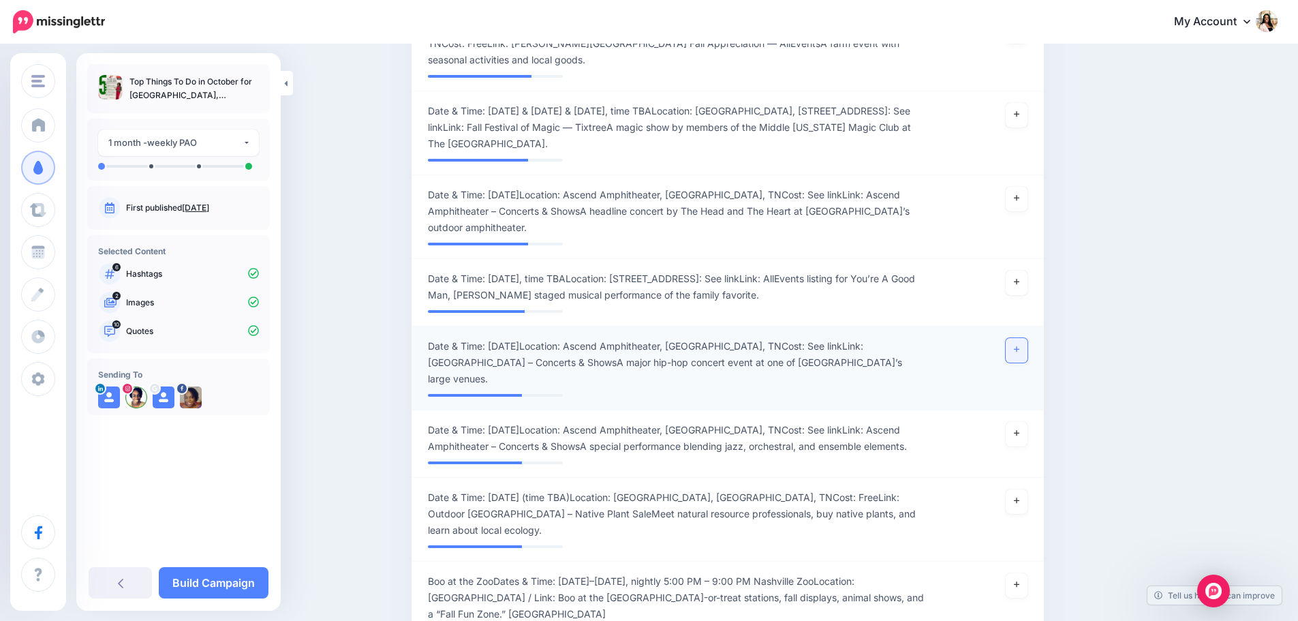
click at [1020, 338] on link at bounding box center [1016, 350] width 22 height 25
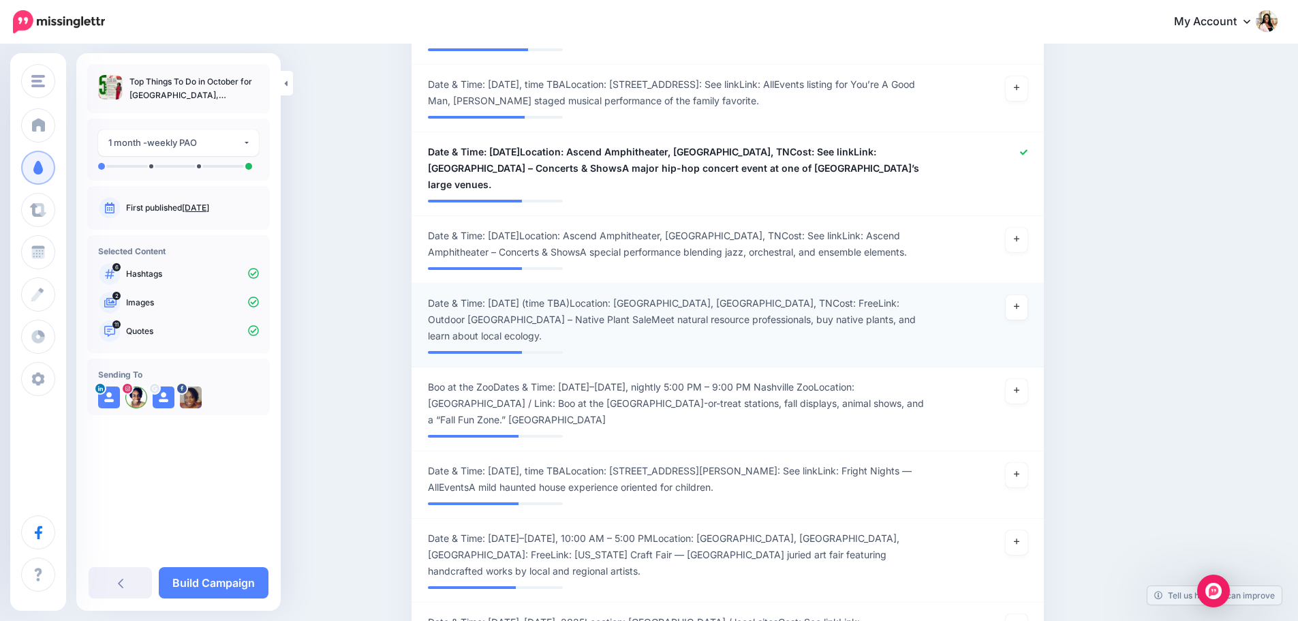
scroll to position [1668, 0]
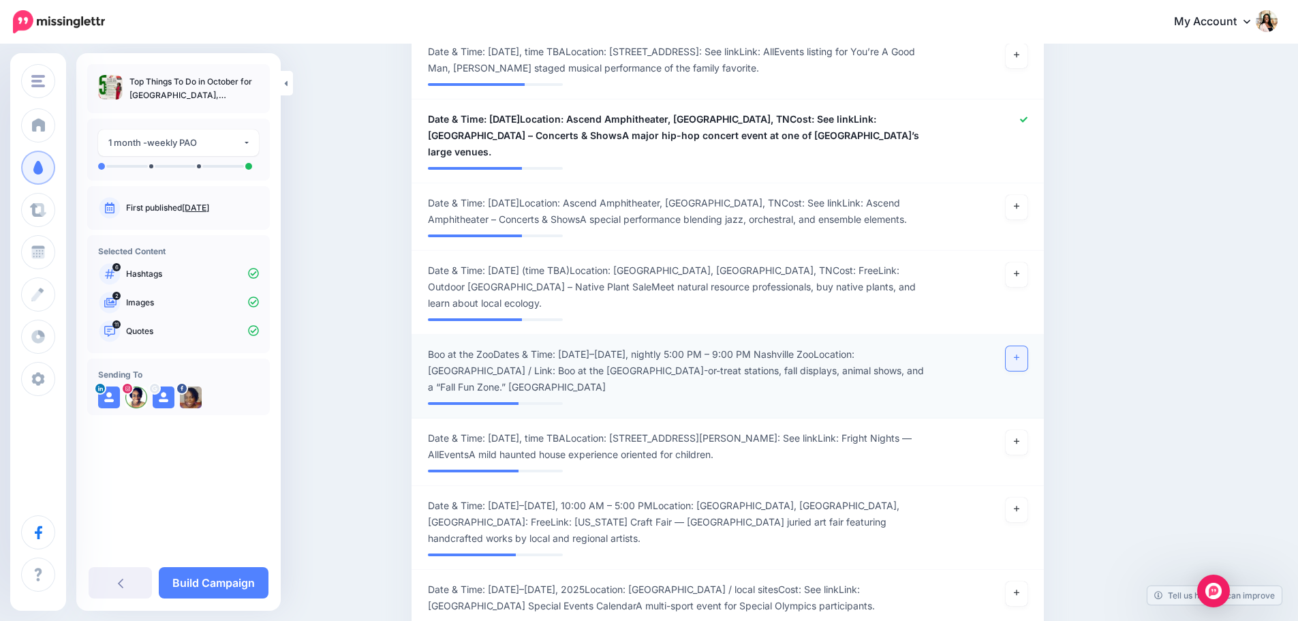
click at [1016, 346] on link at bounding box center [1016, 358] width 22 height 25
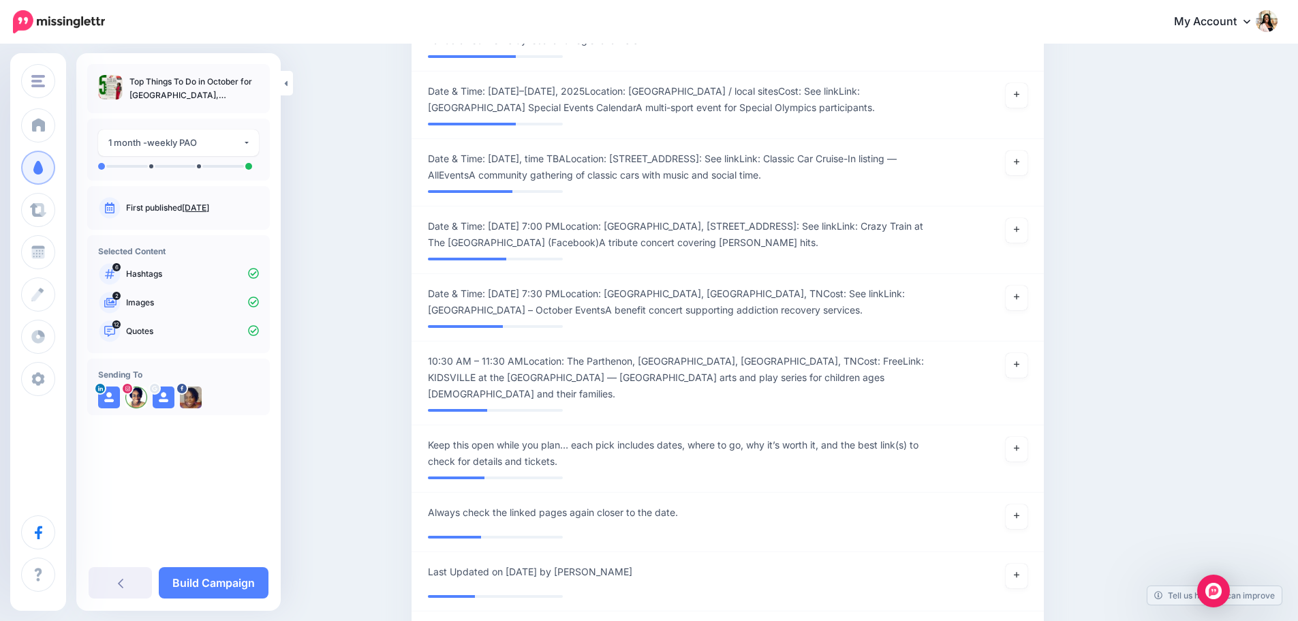
scroll to position [2236, 0]
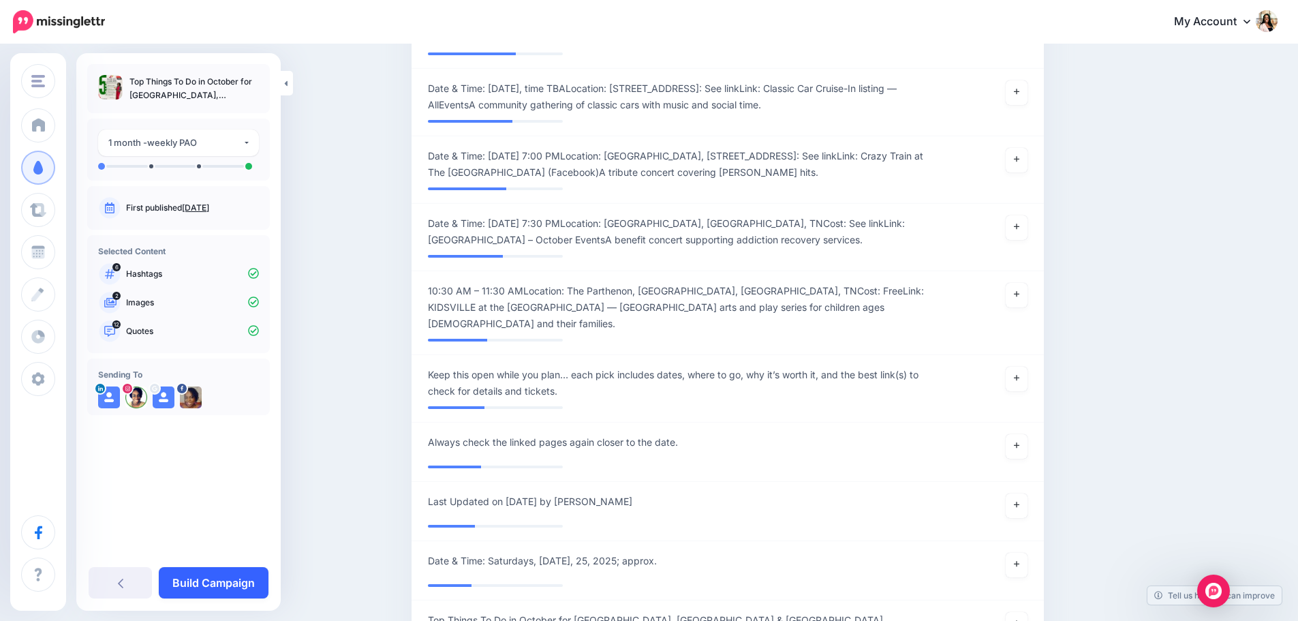
click at [224, 572] on link "Build Campaign" at bounding box center [214, 582] width 110 height 31
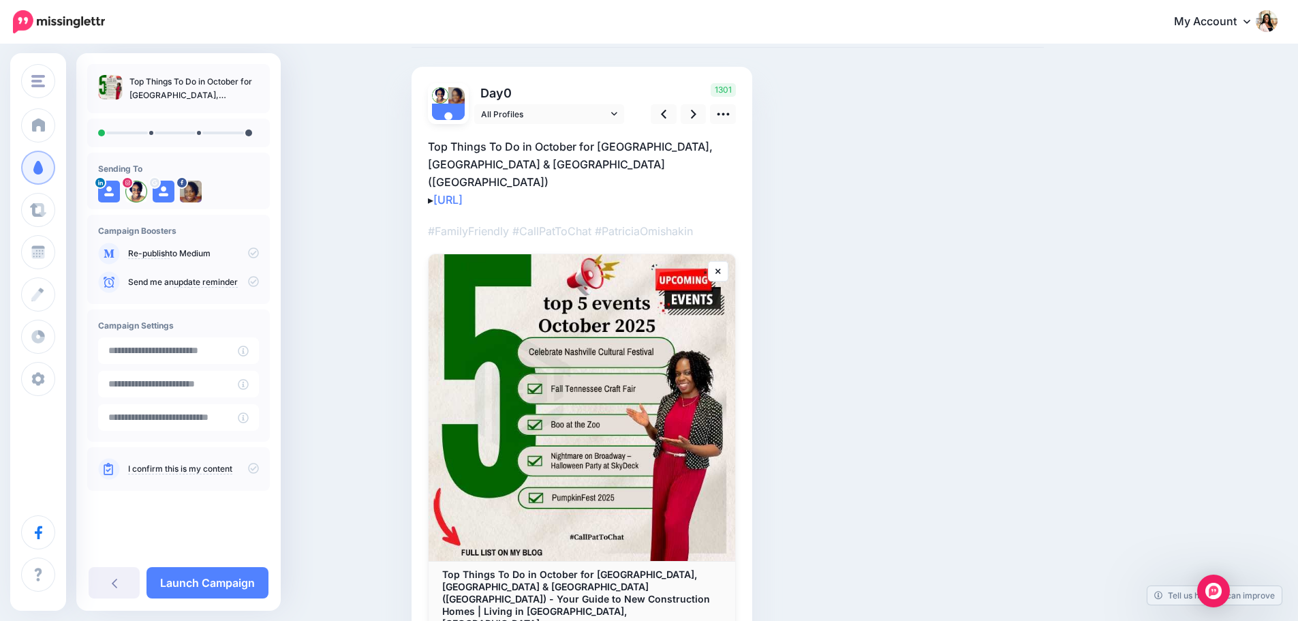
scroll to position [22, 0]
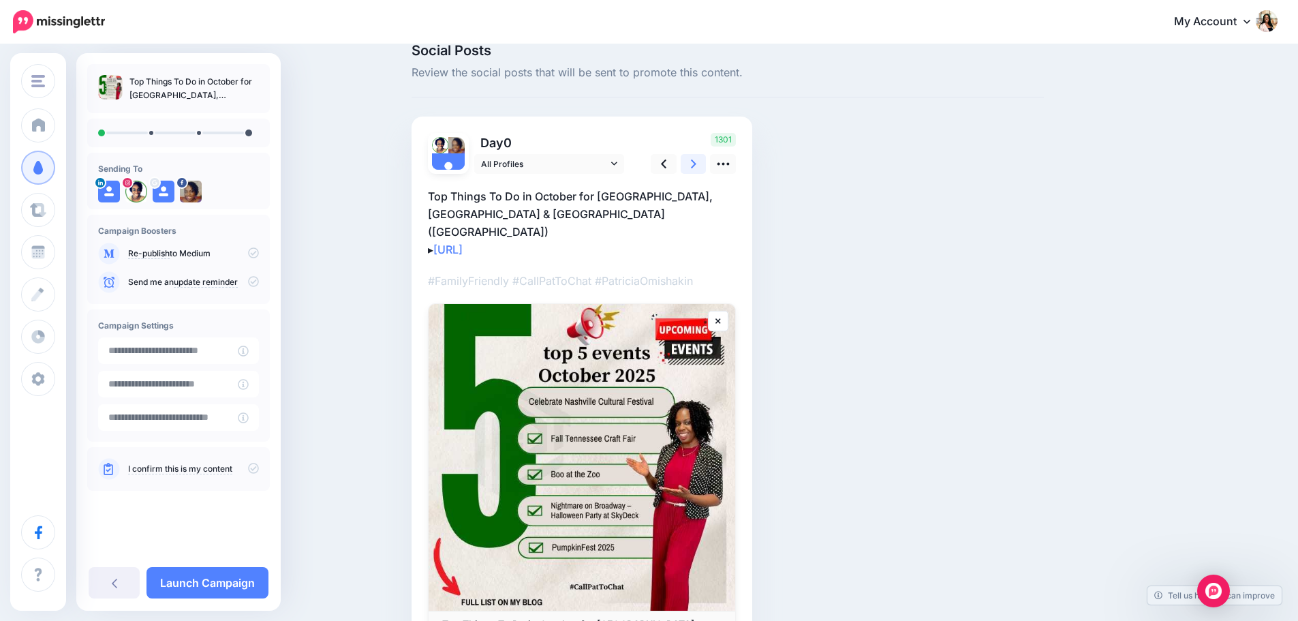
click at [691, 163] on link at bounding box center [694, 164] width 26 height 20
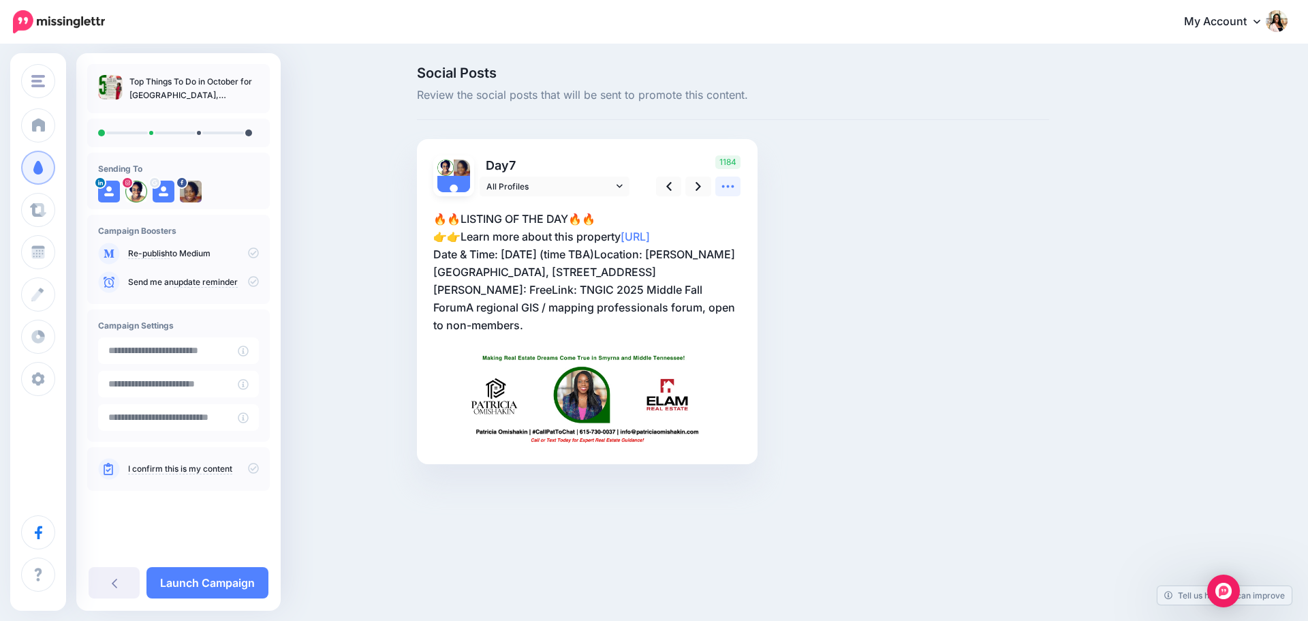
click at [729, 184] on icon at bounding box center [728, 186] width 14 height 14
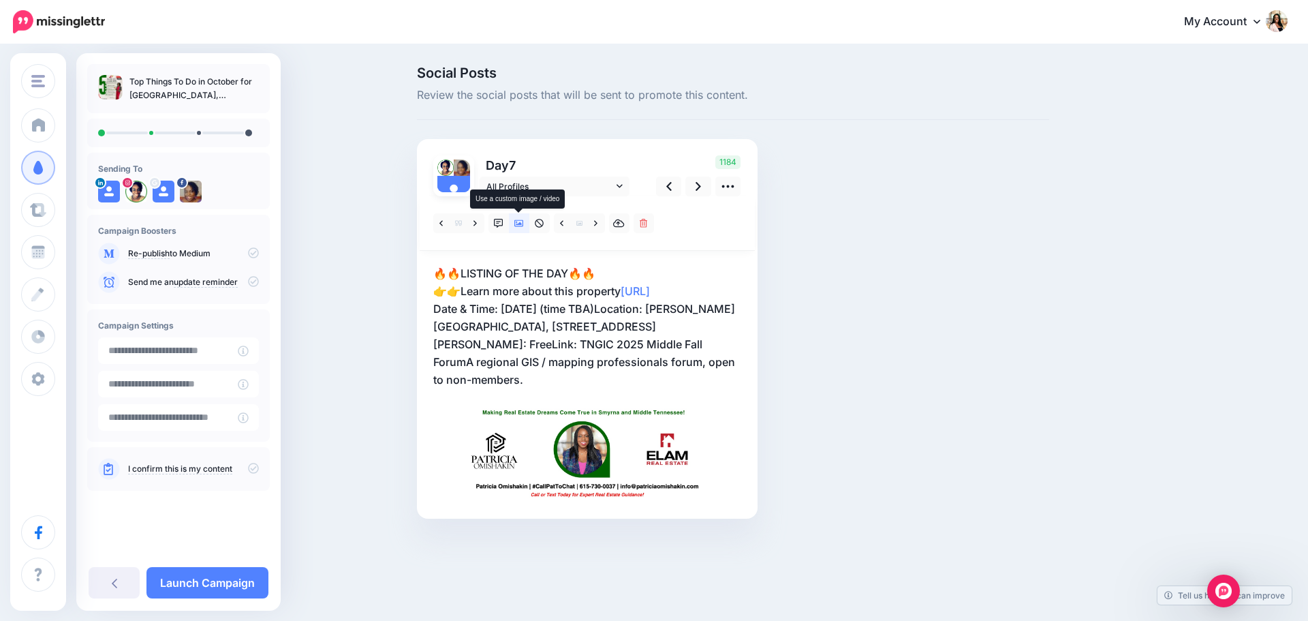
click at [520, 220] on icon at bounding box center [519, 223] width 10 height 7
click at [578, 223] on icon at bounding box center [579, 223] width 6 height 5
click at [593, 221] on link at bounding box center [596, 223] width 17 height 20
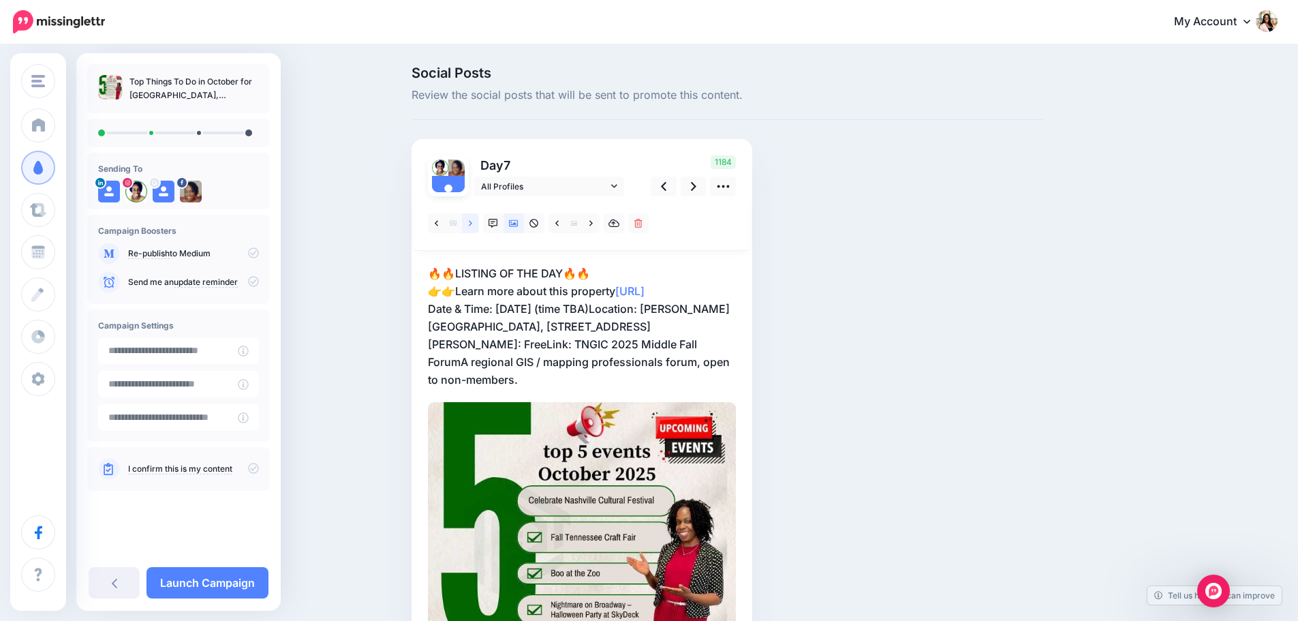
click at [479, 223] on link at bounding box center [470, 223] width 17 height 20
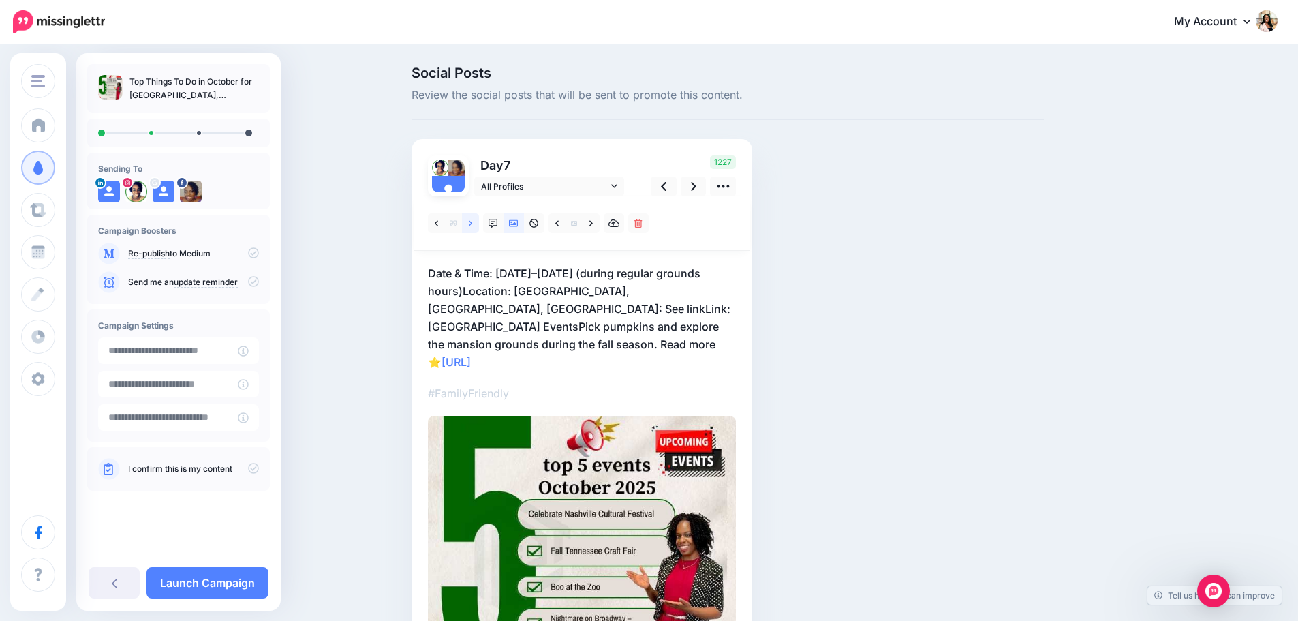
click at [479, 223] on link at bounding box center [470, 223] width 17 height 20
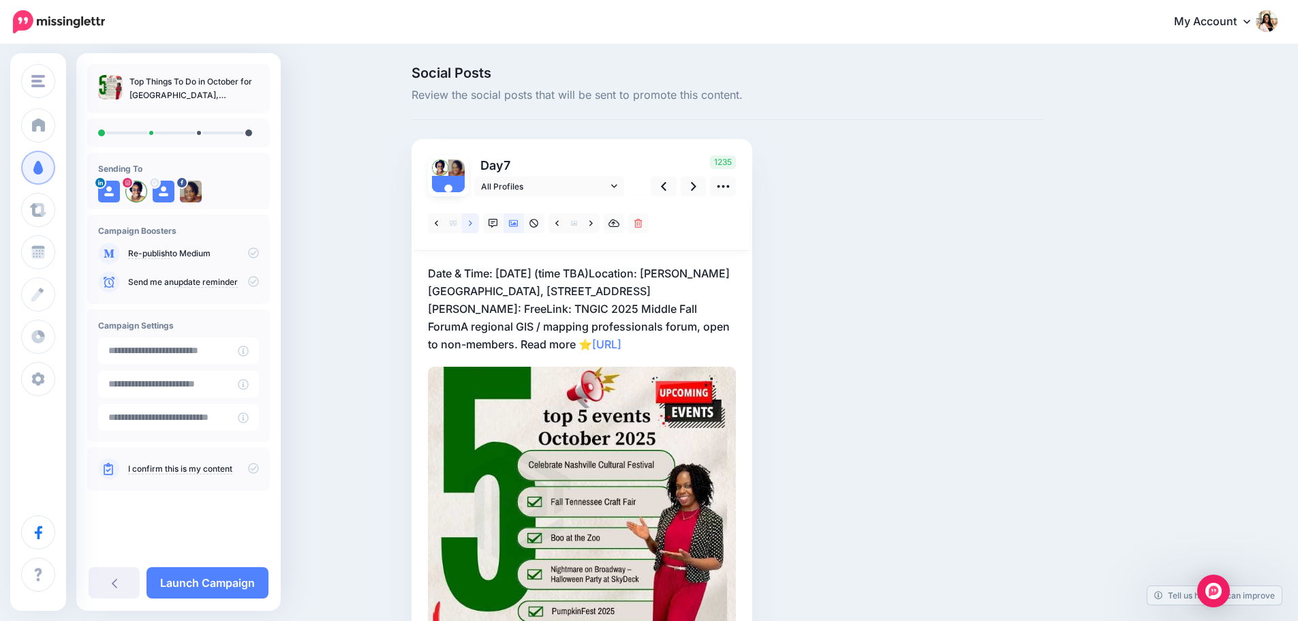
click at [479, 223] on link at bounding box center [470, 223] width 17 height 20
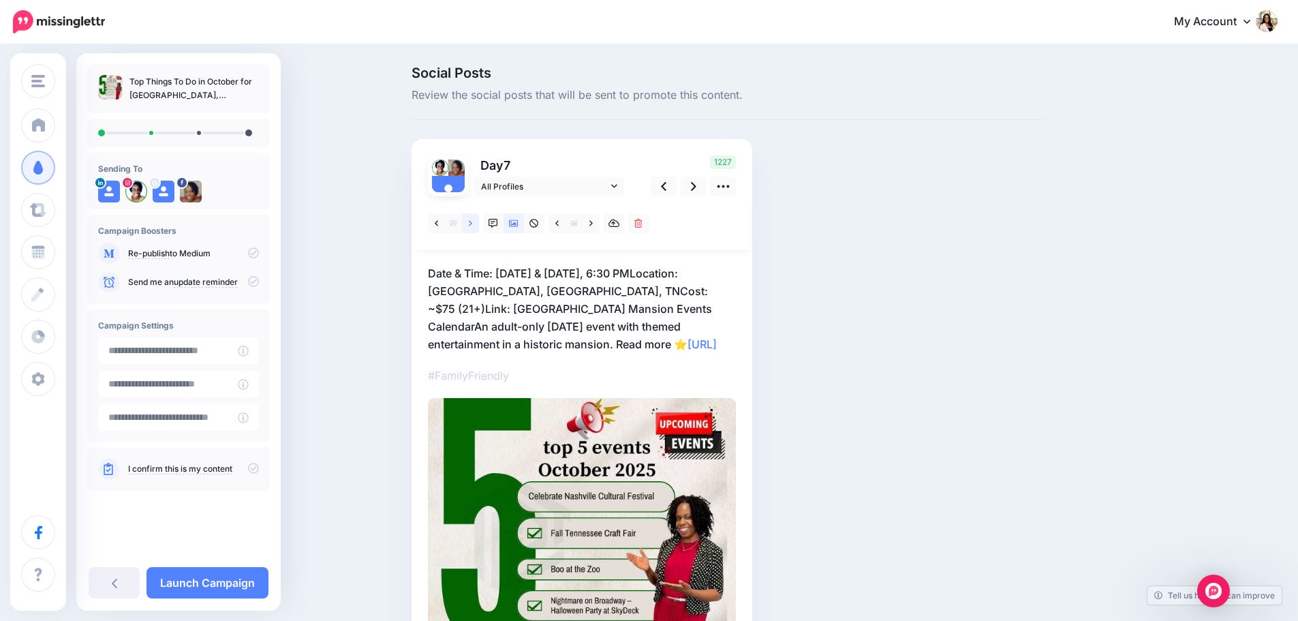
click at [479, 223] on link at bounding box center [470, 223] width 17 height 20
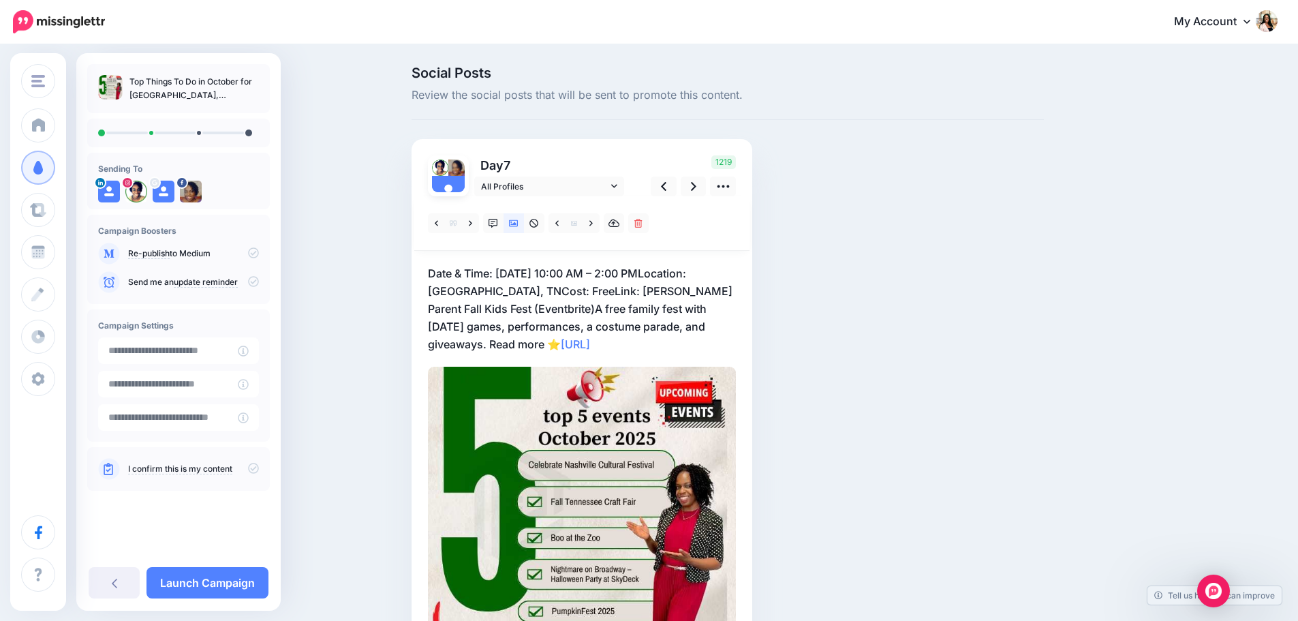
click at [662, 289] on p "Date & Time: Saturday, October 18, 2025, 10:00 AM – 2:00 PMLocation: The Avenue…" at bounding box center [582, 308] width 308 height 89
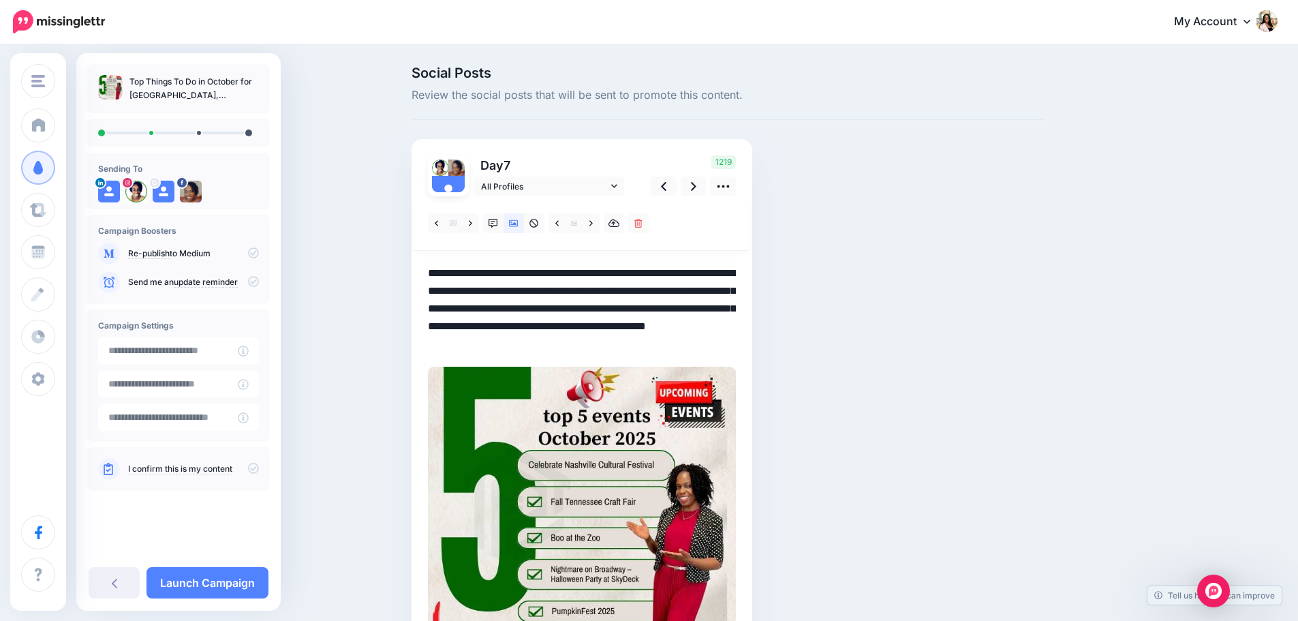
click at [662, 288] on textarea "**********" at bounding box center [582, 308] width 308 height 89
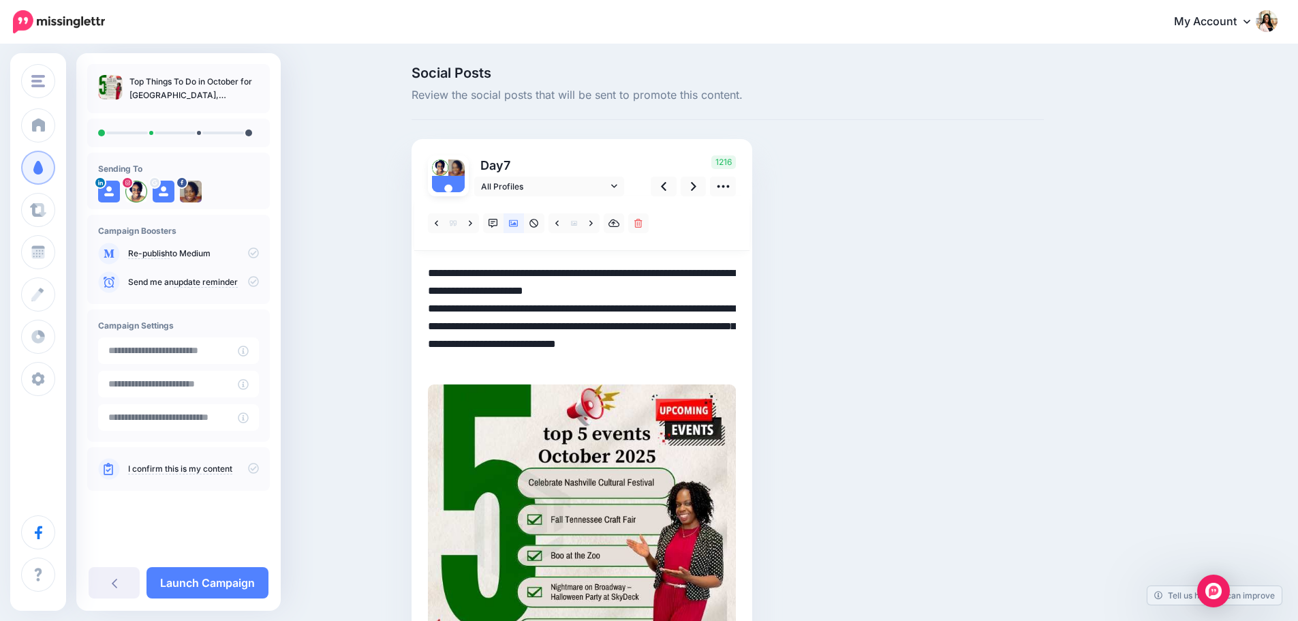
click at [448, 288] on textarea "**********" at bounding box center [582, 317] width 308 height 106
click at [485, 308] on textarea "**********" at bounding box center [582, 317] width 308 height 106
drag, startPoint x: 491, startPoint y: 310, endPoint x: 492, endPoint y: 326, distance: 16.4
click at [492, 326] on textarea "**********" at bounding box center [582, 317] width 308 height 106
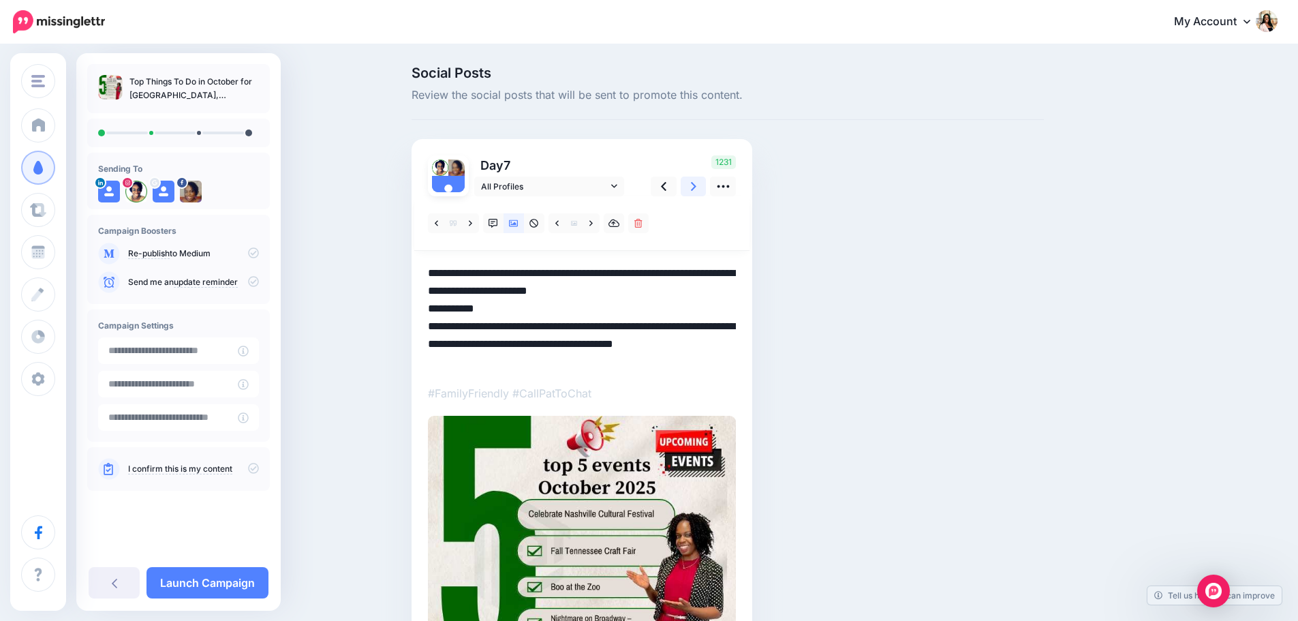
click at [696, 189] on icon at bounding box center [693, 186] width 5 height 14
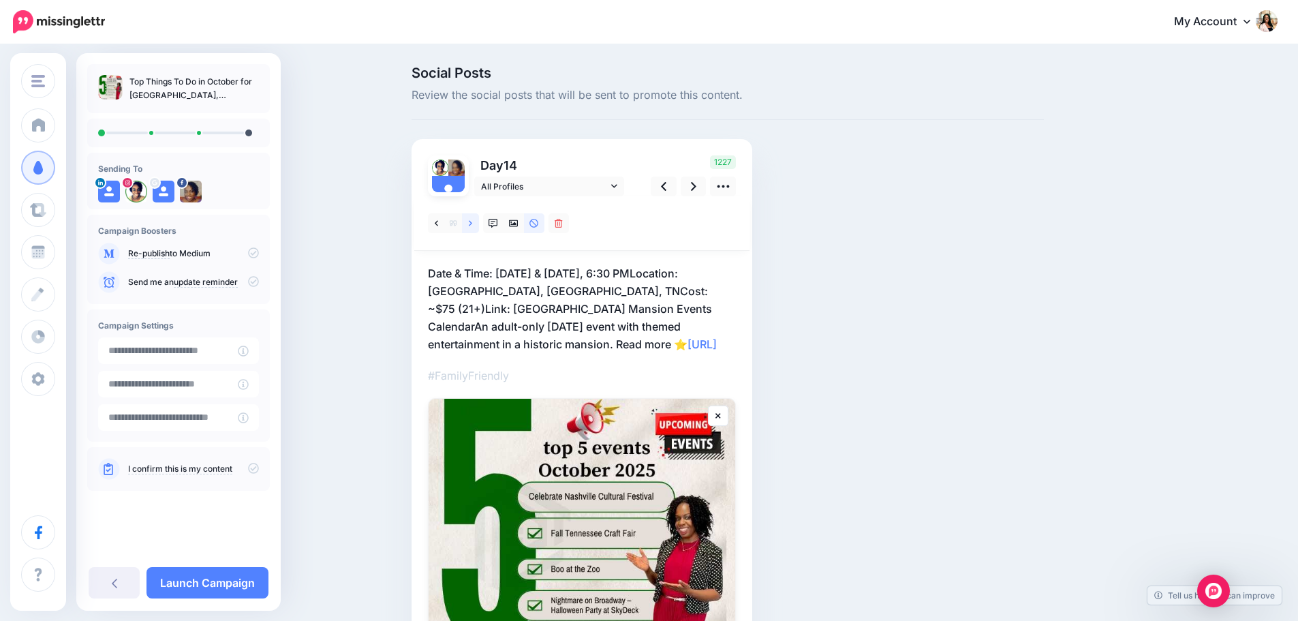
click at [472, 223] on icon at bounding box center [470, 224] width 3 height 10
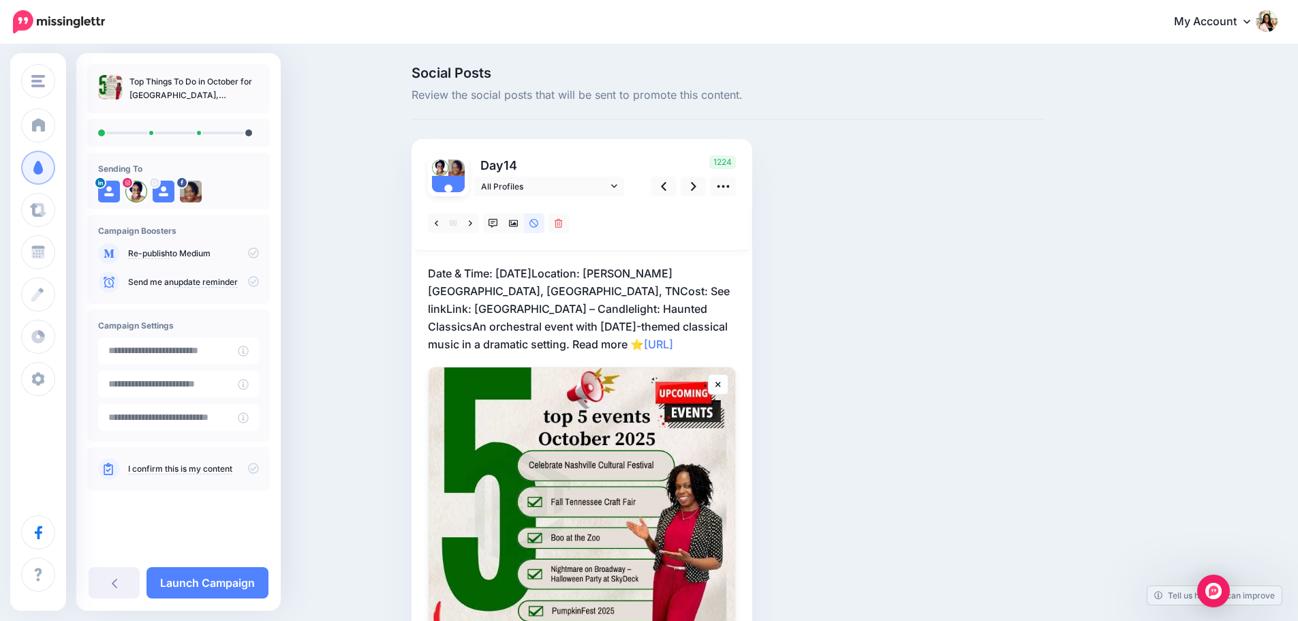
click at [633, 276] on p "Date & Time: Friday, October 31, 2025Location: Schermerhorn Symphony Center, Na…" at bounding box center [582, 308] width 308 height 89
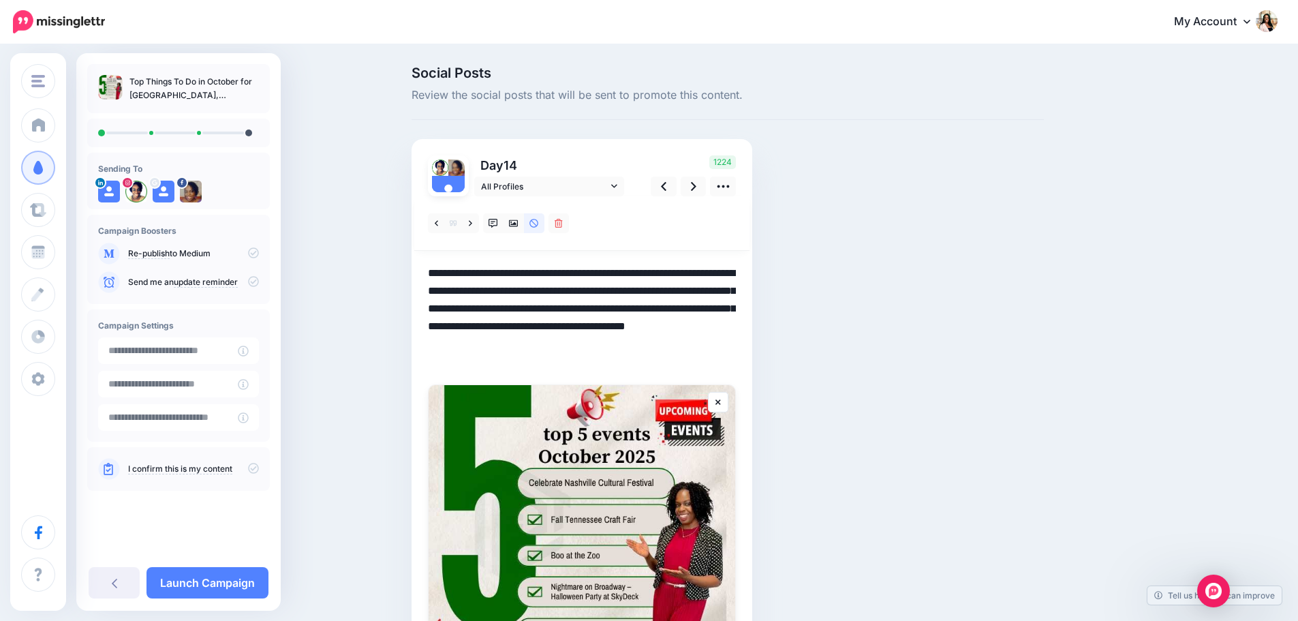
click at [633, 276] on textarea "**********" at bounding box center [582, 317] width 308 height 106
click at [632, 276] on textarea "**********" at bounding box center [582, 317] width 308 height 106
click at [685, 285] on textarea "**********" at bounding box center [582, 317] width 308 height 106
click at [636, 273] on textarea "**********" at bounding box center [582, 317] width 308 height 106
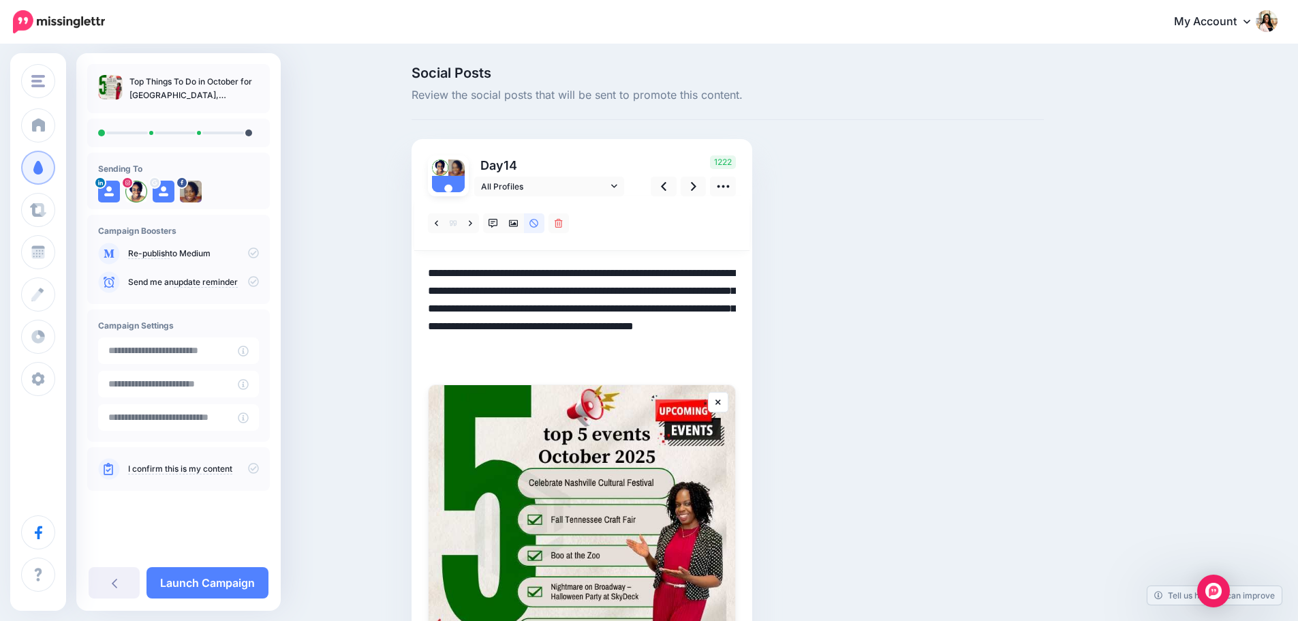
drag, startPoint x: 684, startPoint y: 287, endPoint x: 472, endPoint y: 314, distance: 213.6
click at [472, 314] on textarea "**********" at bounding box center [582, 317] width 308 height 106
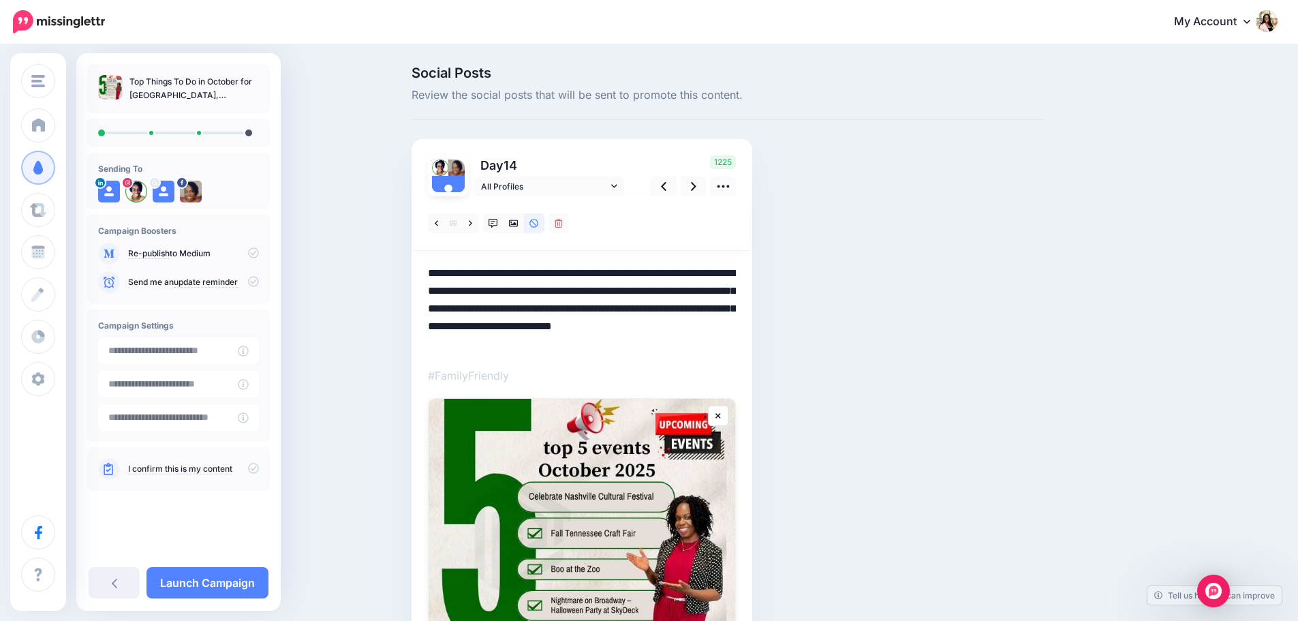
click at [643, 308] on textarea "**********" at bounding box center [582, 308] width 308 height 89
click at [696, 189] on icon at bounding box center [693, 186] width 5 height 14
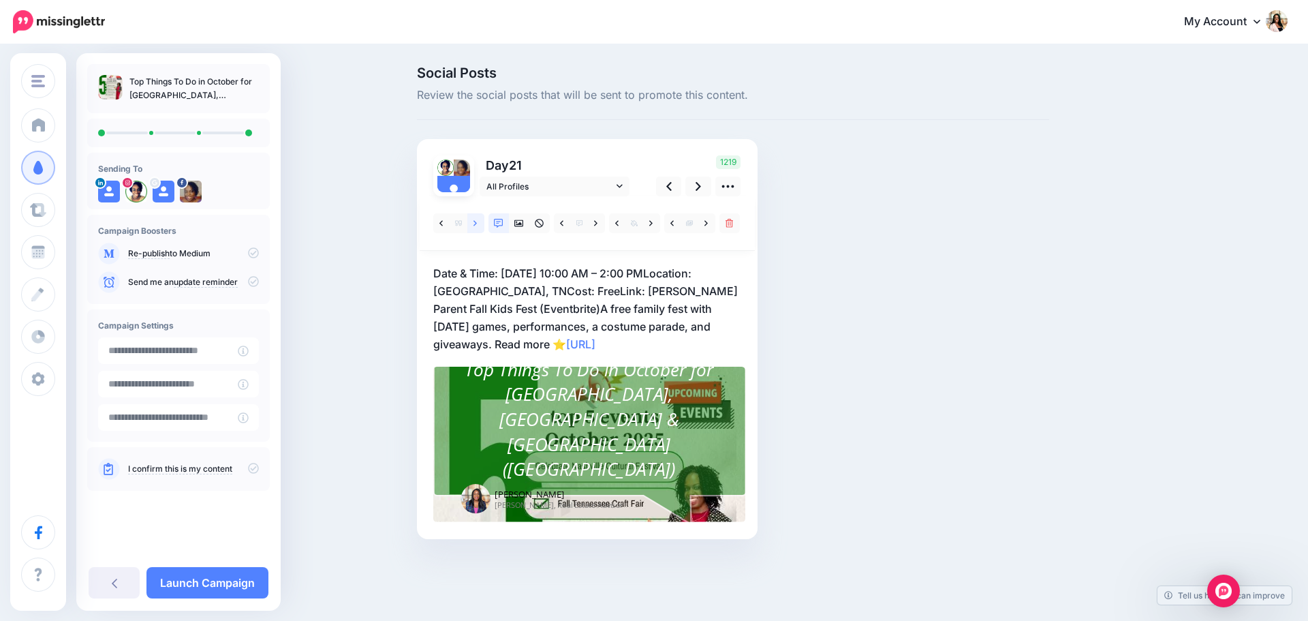
click at [473, 221] on icon at bounding box center [474, 224] width 3 height 10
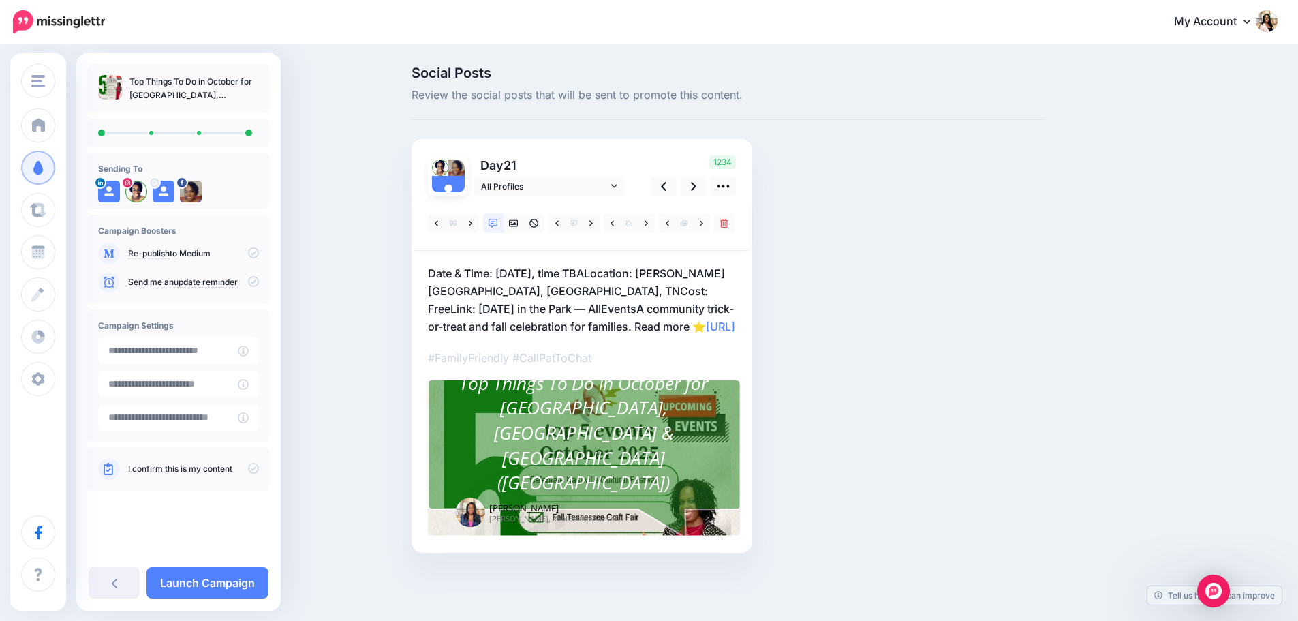
click at [658, 291] on p "Date & Time: Saturday, October 25, 2025, time TBALocation: Espey Drive area, Sm…" at bounding box center [582, 299] width 308 height 71
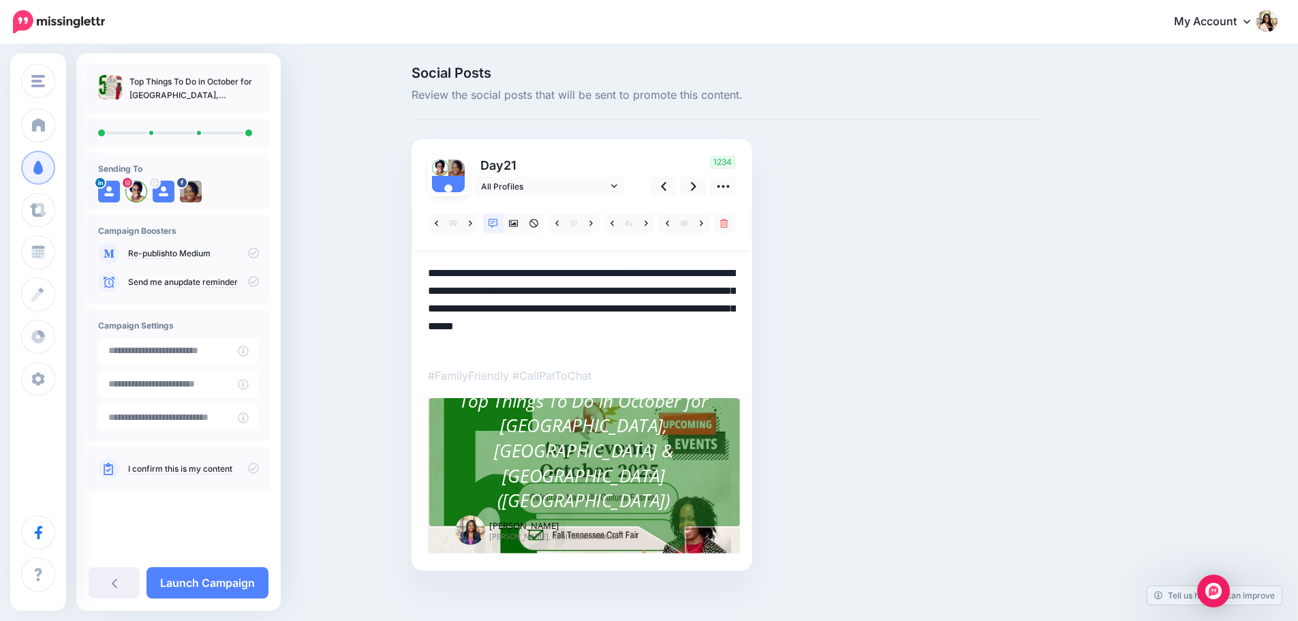
click at [662, 291] on textarea "**********" at bounding box center [582, 308] width 308 height 89
click at [456, 311] on textarea "**********" at bounding box center [582, 308] width 308 height 89
click at [456, 289] on textarea "**********" at bounding box center [582, 308] width 308 height 89
click at [698, 292] on textarea "**********" at bounding box center [582, 308] width 308 height 89
click at [612, 309] on textarea "**********" at bounding box center [582, 308] width 308 height 89
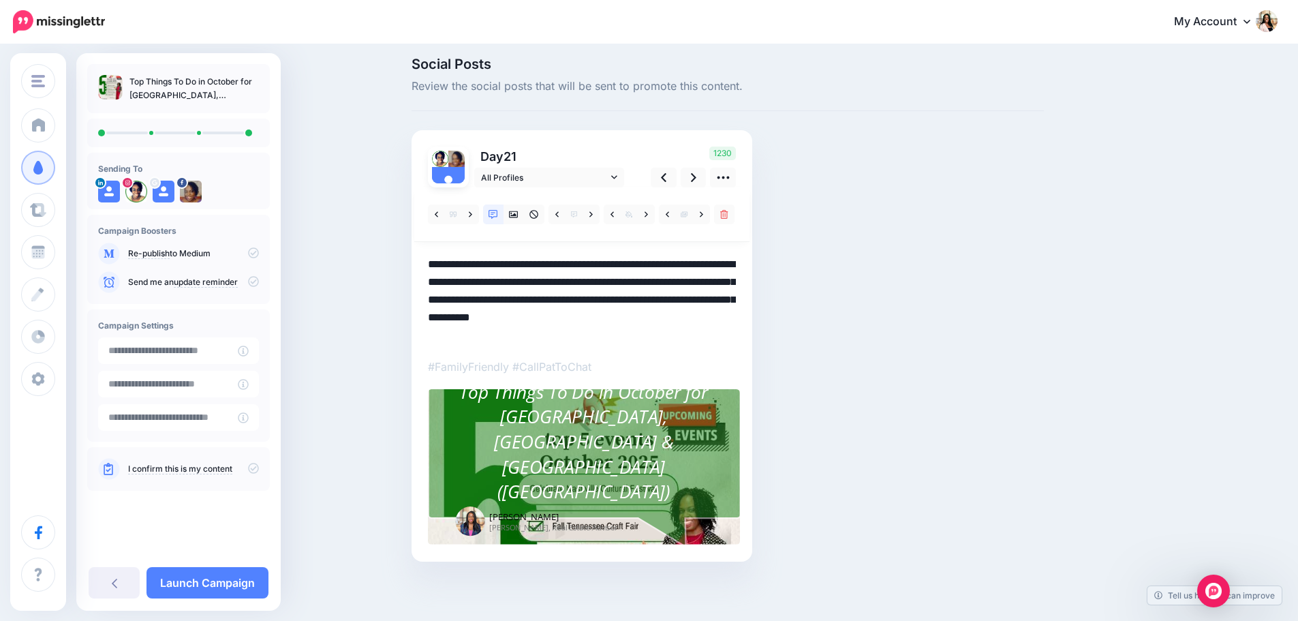
scroll to position [11, 0]
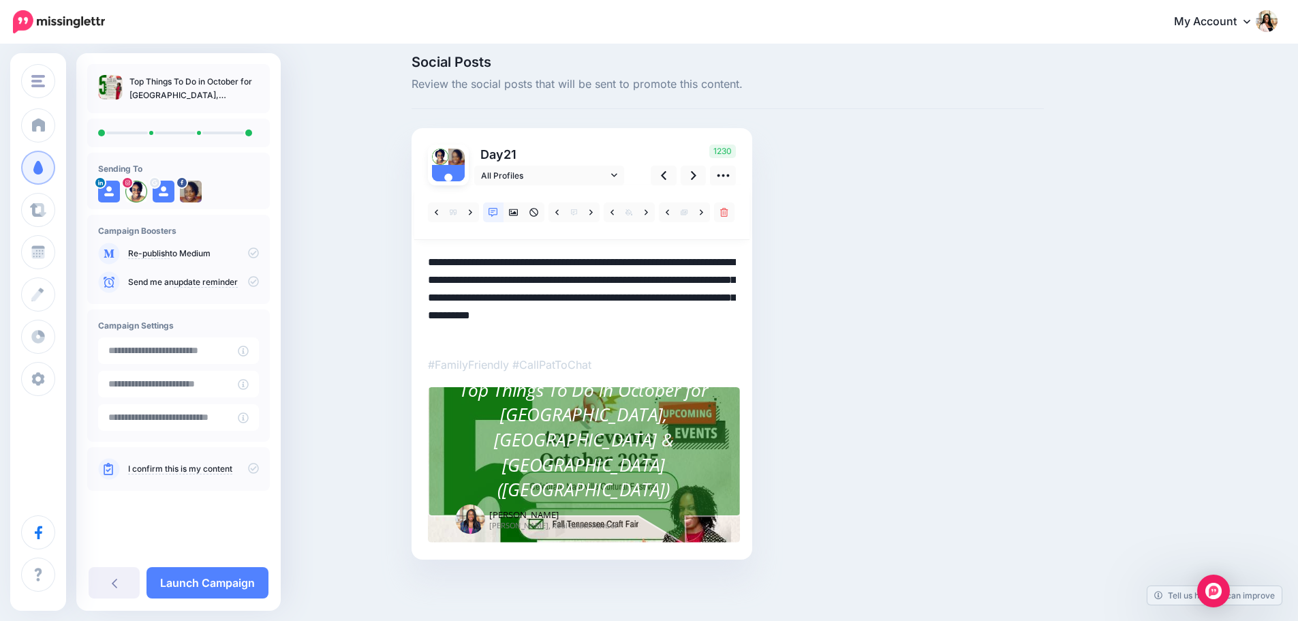
type textarea "**********"
click at [253, 467] on icon at bounding box center [253, 468] width 11 height 11
click at [185, 579] on link "Launch Campaign" at bounding box center [207, 582] width 122 height 31
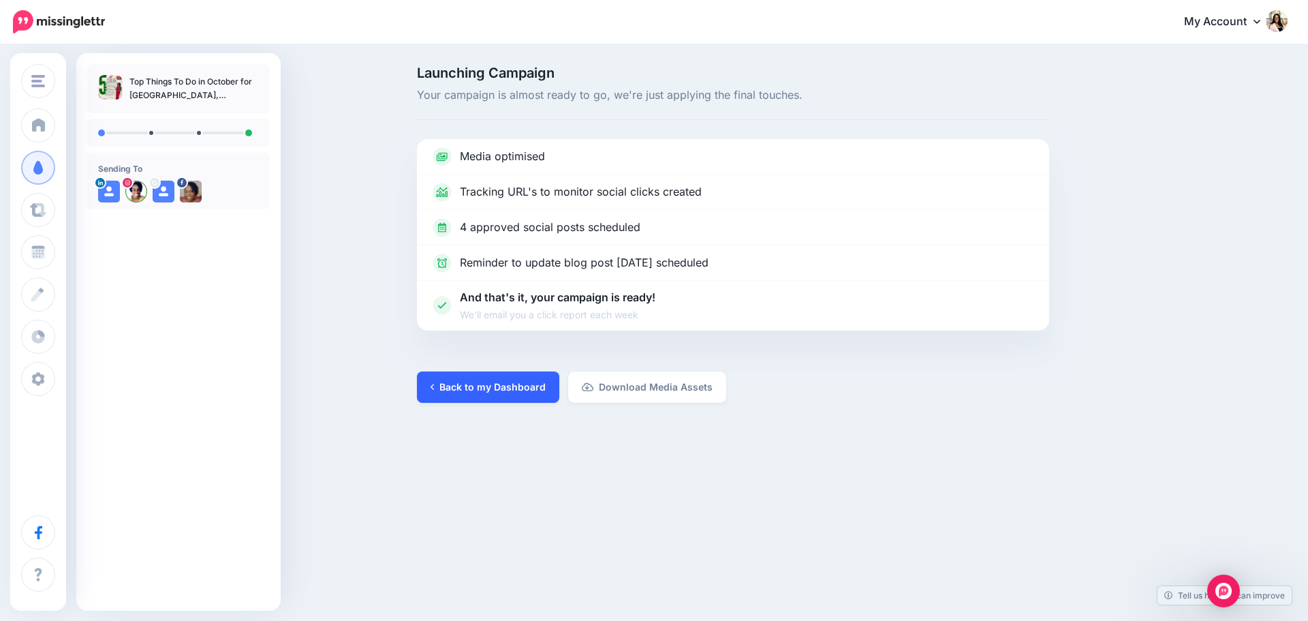
click at [505, 384] on link "Back to my Dashboard" at bounding box center [488, 386] width 142 height 31
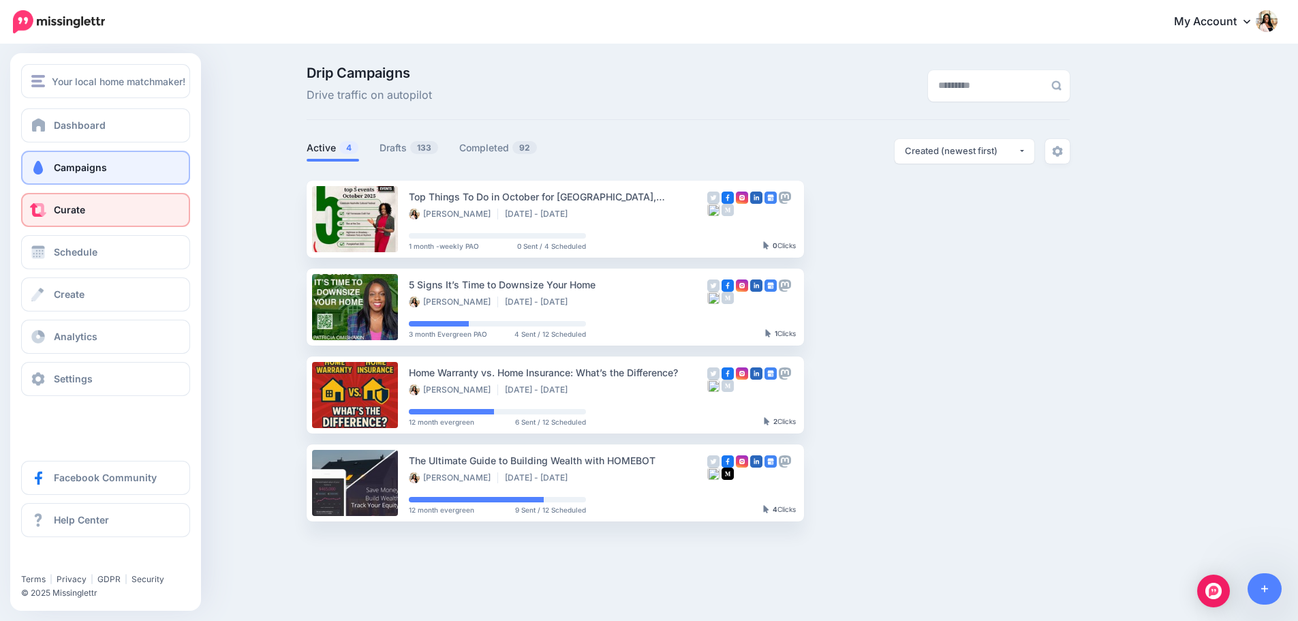
click at [67, 207] on span "Curate" at bounding box center [69, 210] width 31 height 12
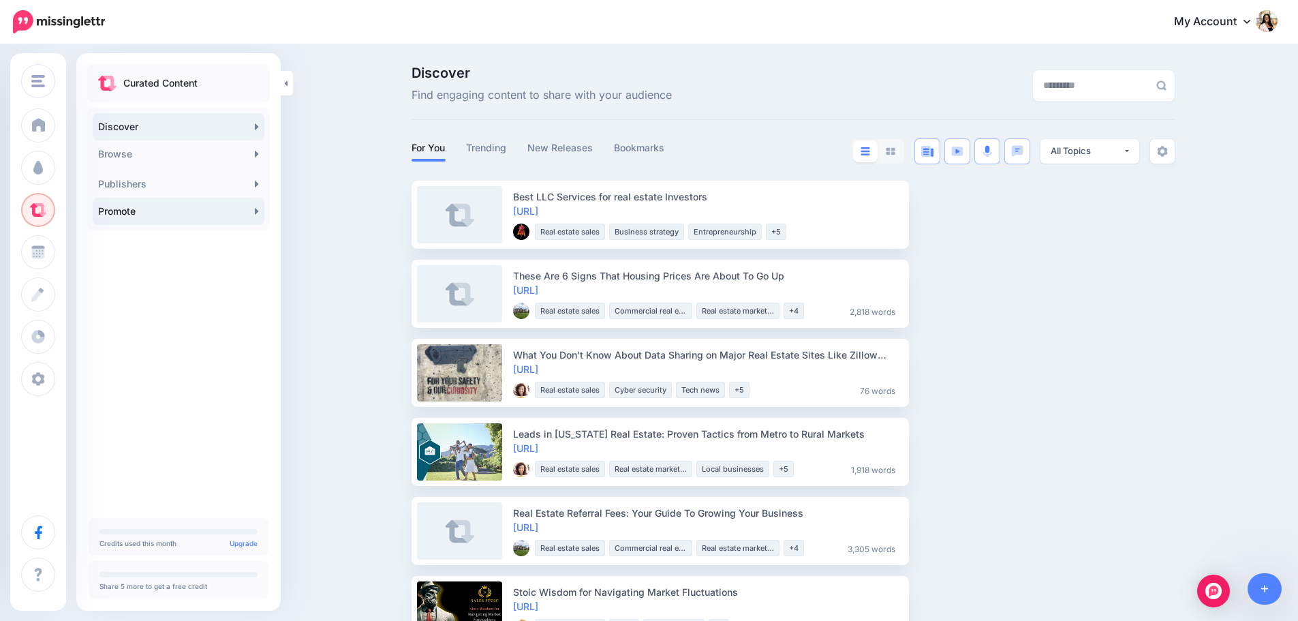
click at [163, 203] on link "Promote" at bounding box center [179, 211] width 172 height 27
